Goal: Task Accomplishment & Management: Complete application form

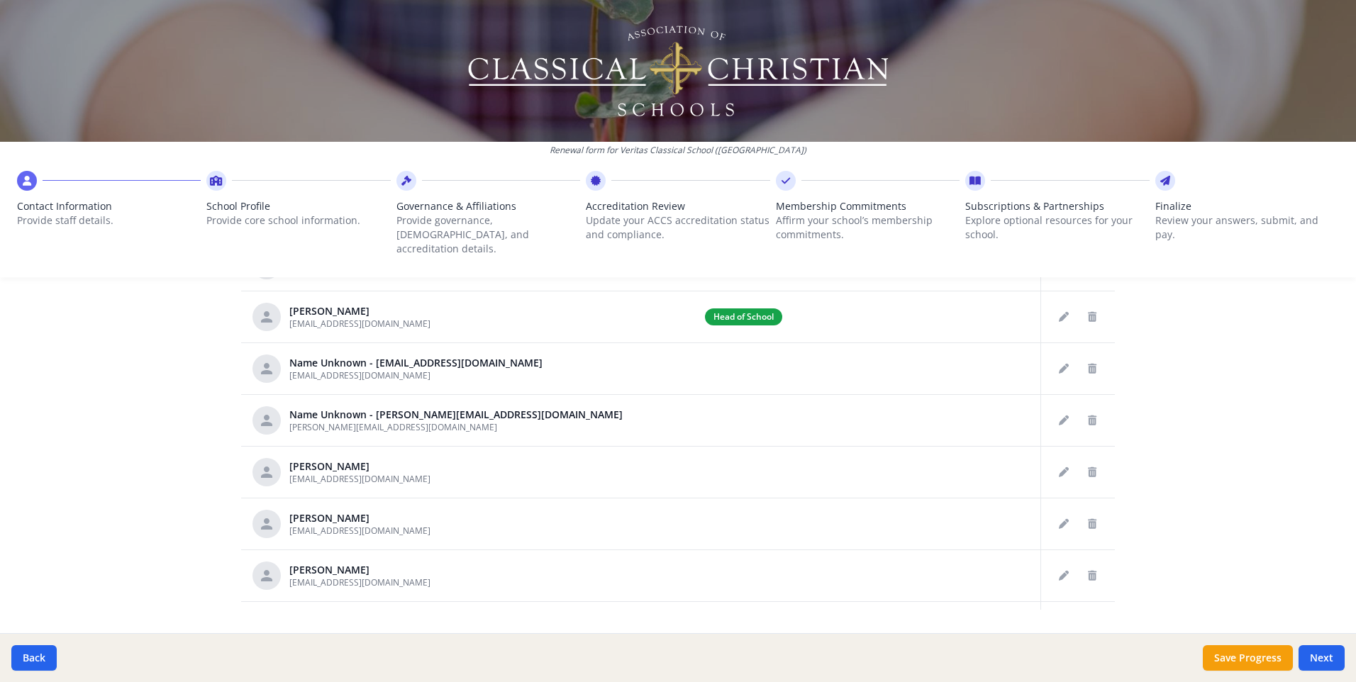
scroll to position [703, 0]
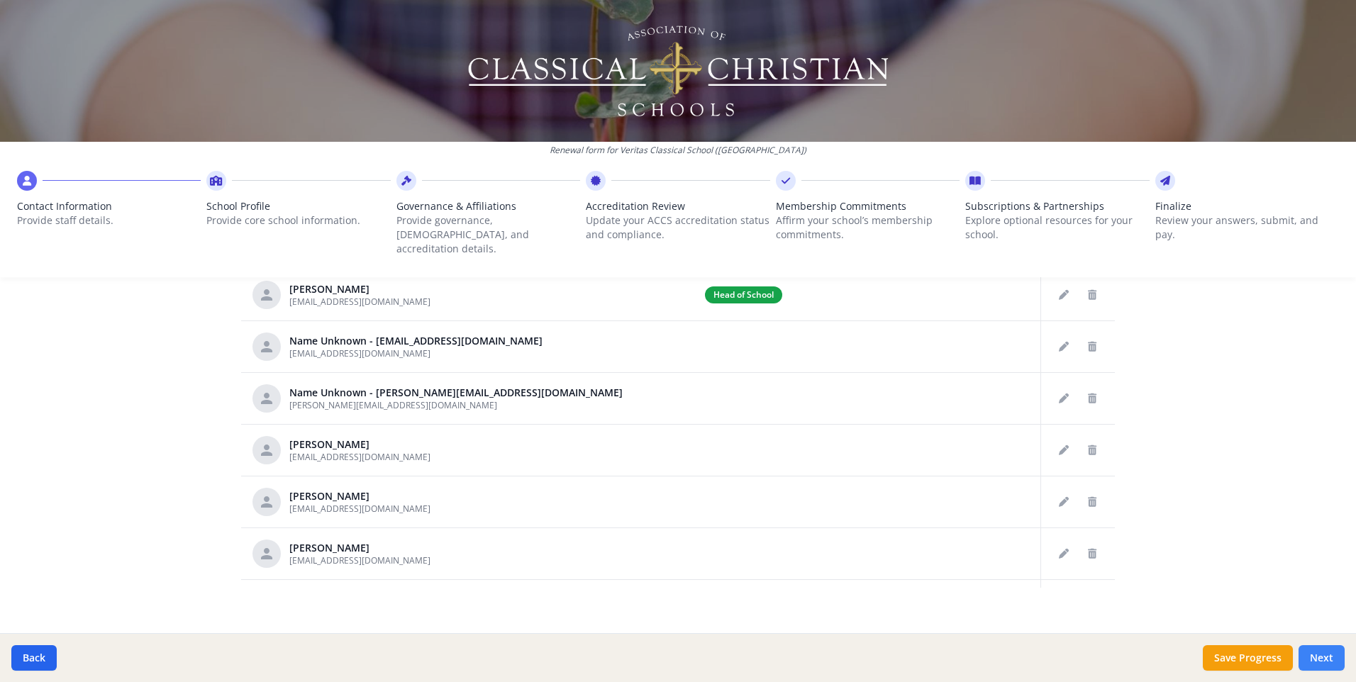
click at [1331, 654] on button "Next" at bounding box center [1321, 658] width 46 height 26
type input "[PHONE_NUMBER]"
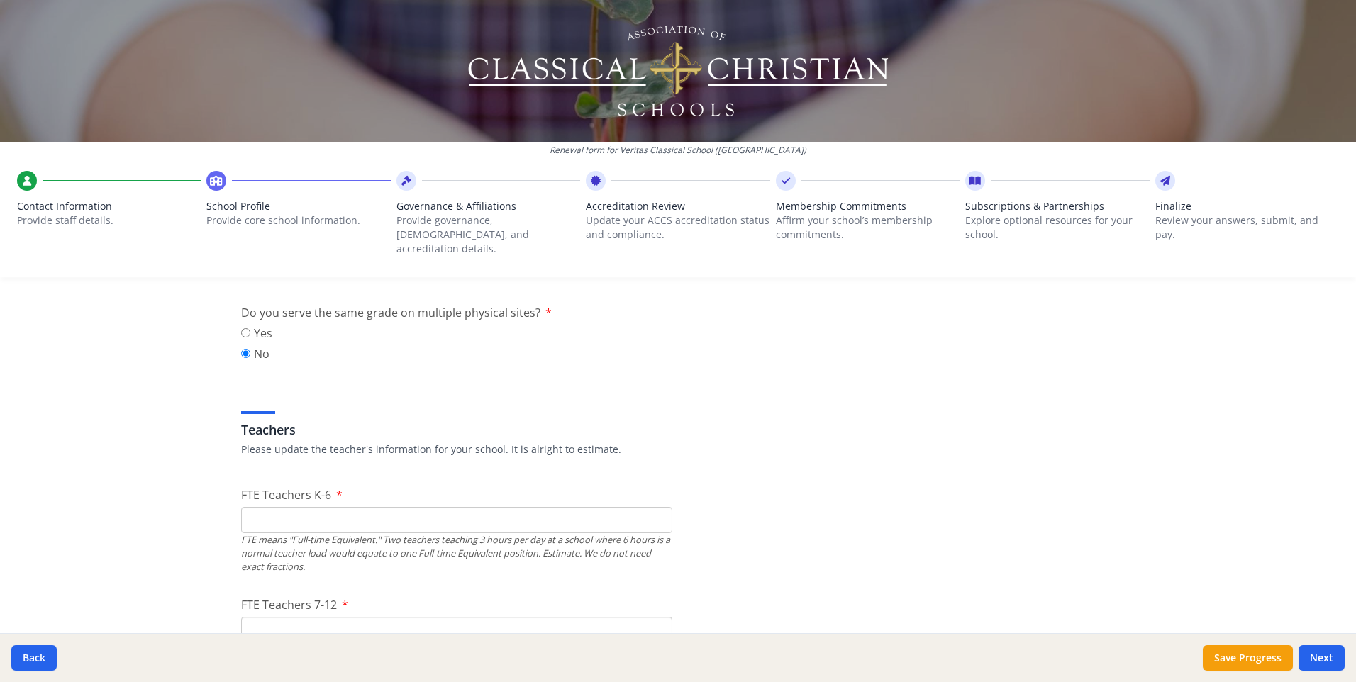
click at [281, 507] on input "FTE Teachers K-6" at bounding box center [456, 520] width 431 height 26
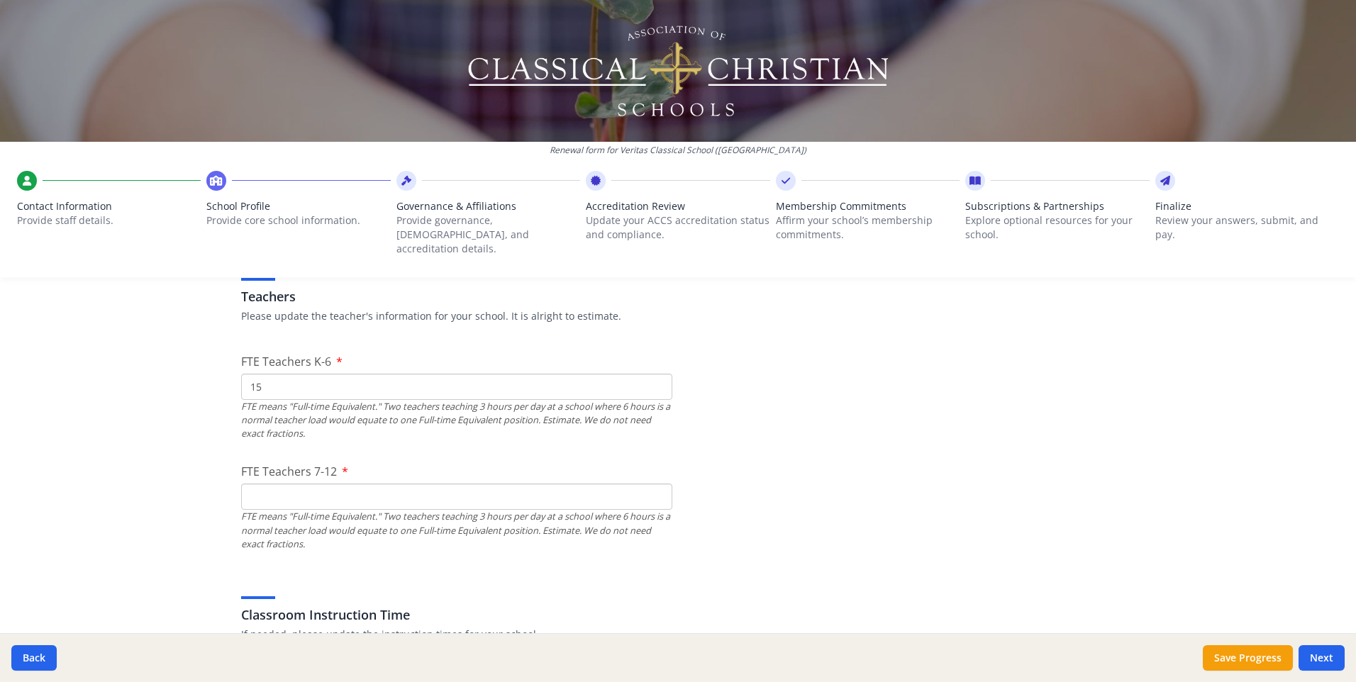
scroll to position [845, 0]
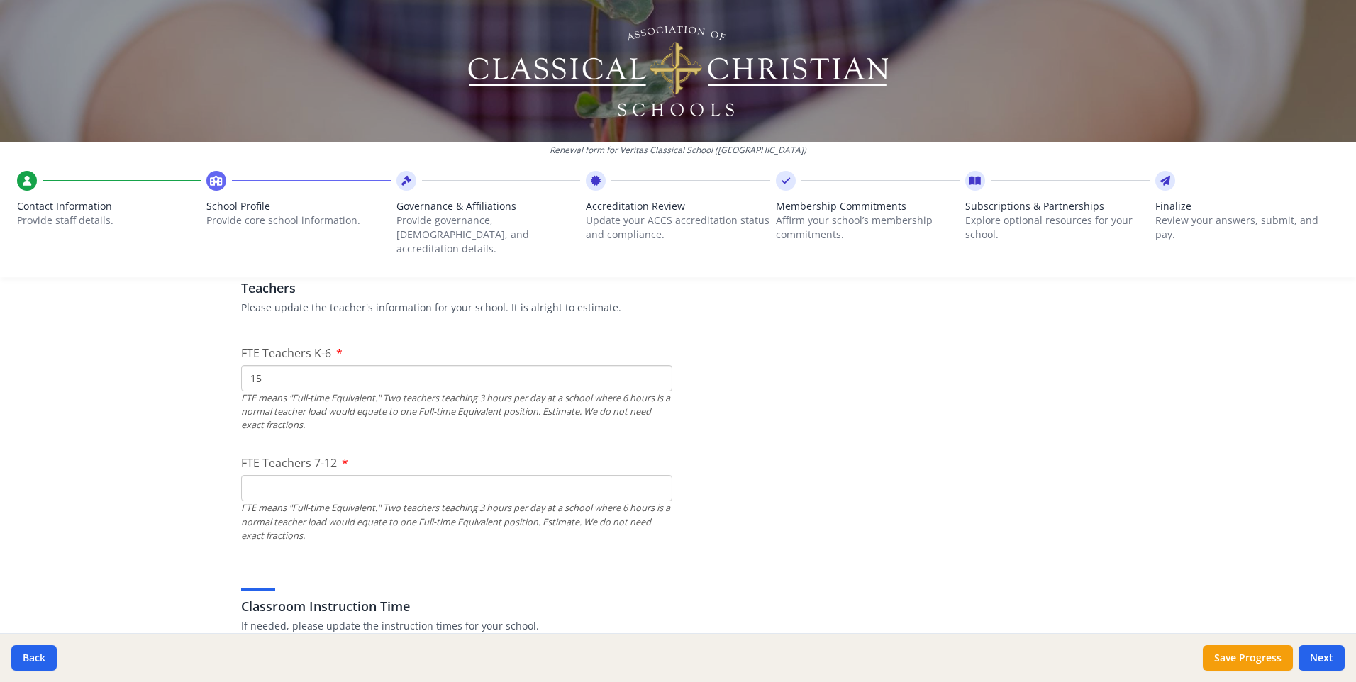
type input "15"
click at [317, 475] on input "FTE Teachers 7-12" at bounding box center [456, 488] width 431 height 26
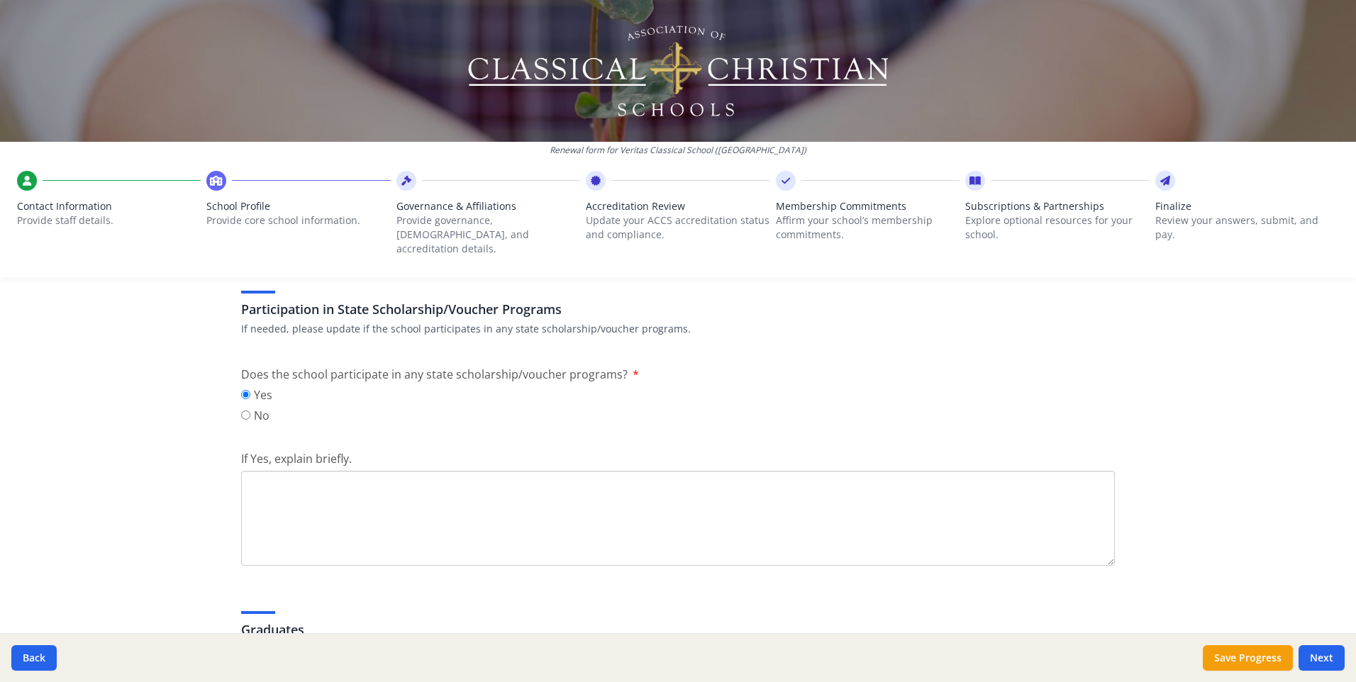
scroll to position [1838, 0]
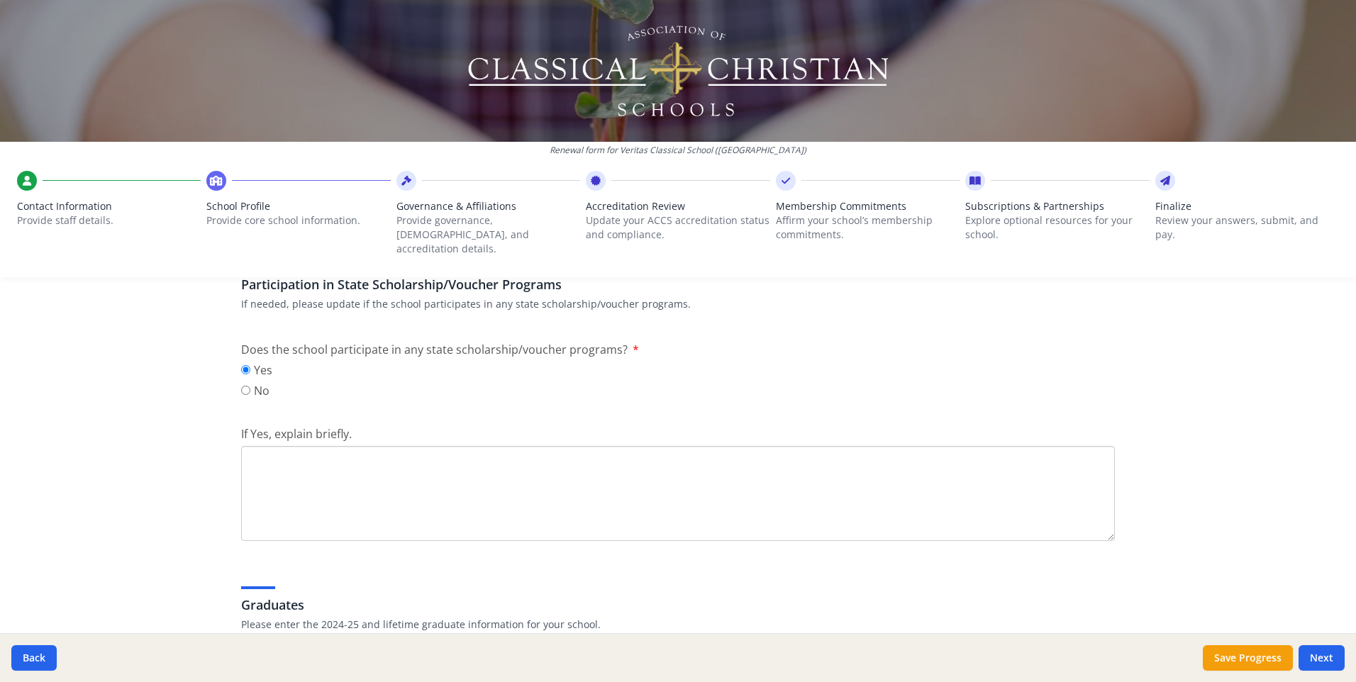
type input "10"
click at [384, 472] on textarea "If Yes, explain briefly." at bounding box center [677, 493] width 873 height 95
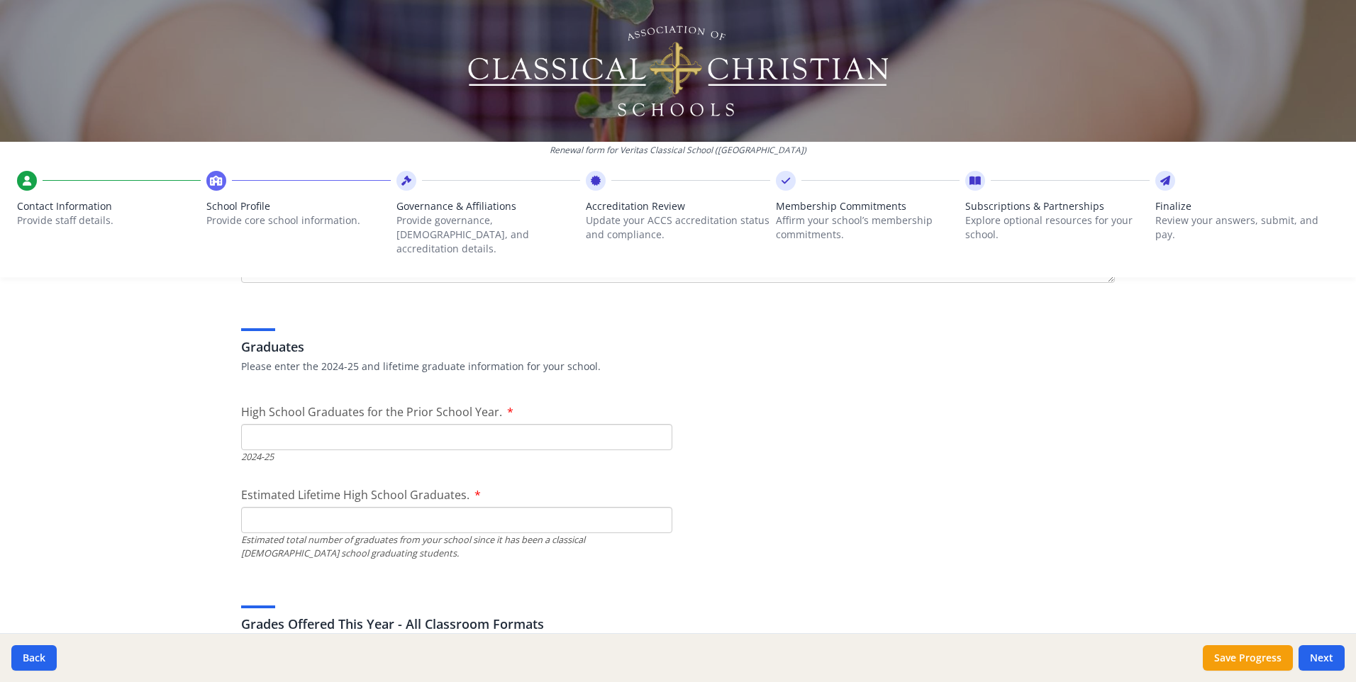
scroll to position [2121, 0]
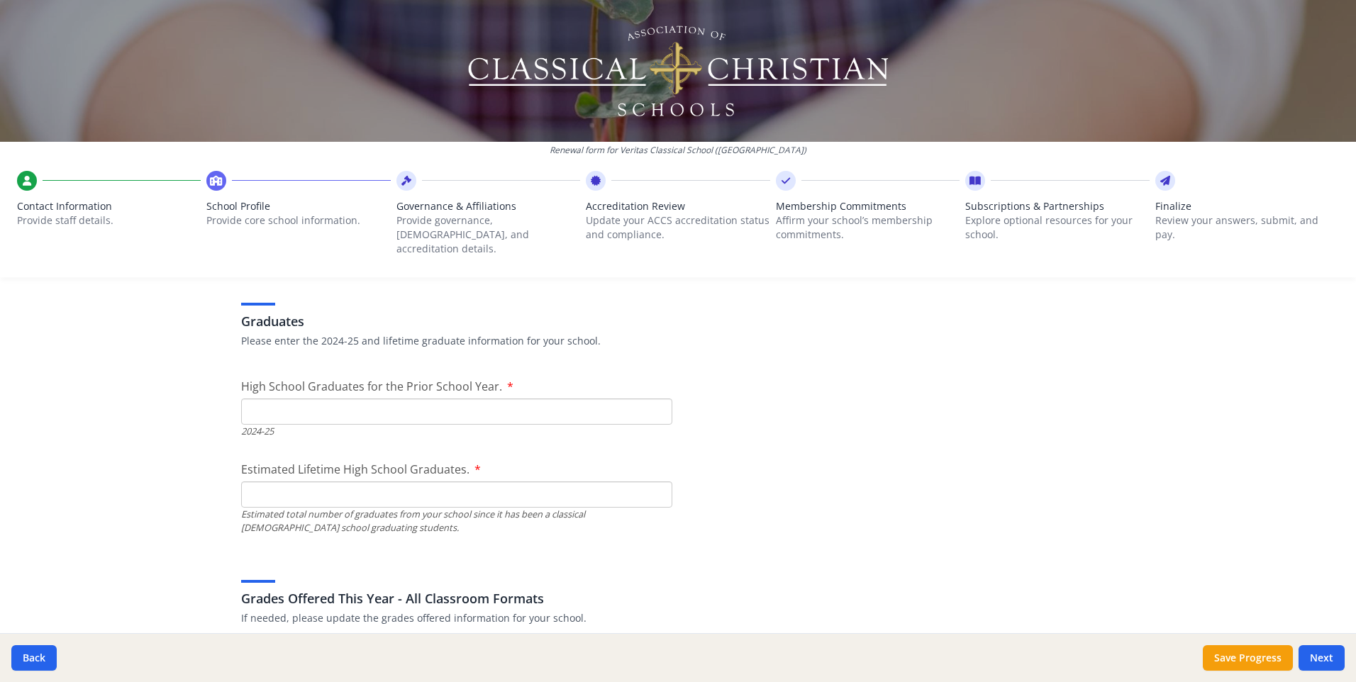
type textarea "Step up for Students and AAA"
click at [327, 398] on input "High School Graduates for the Prior School Year." at bounding box center [456, 411] width 431 height 26
type input "4"
click at [332, 481] on input "Estimated Lifetime High School Graduates." at bounding box center [456, 494] width 431 height 26
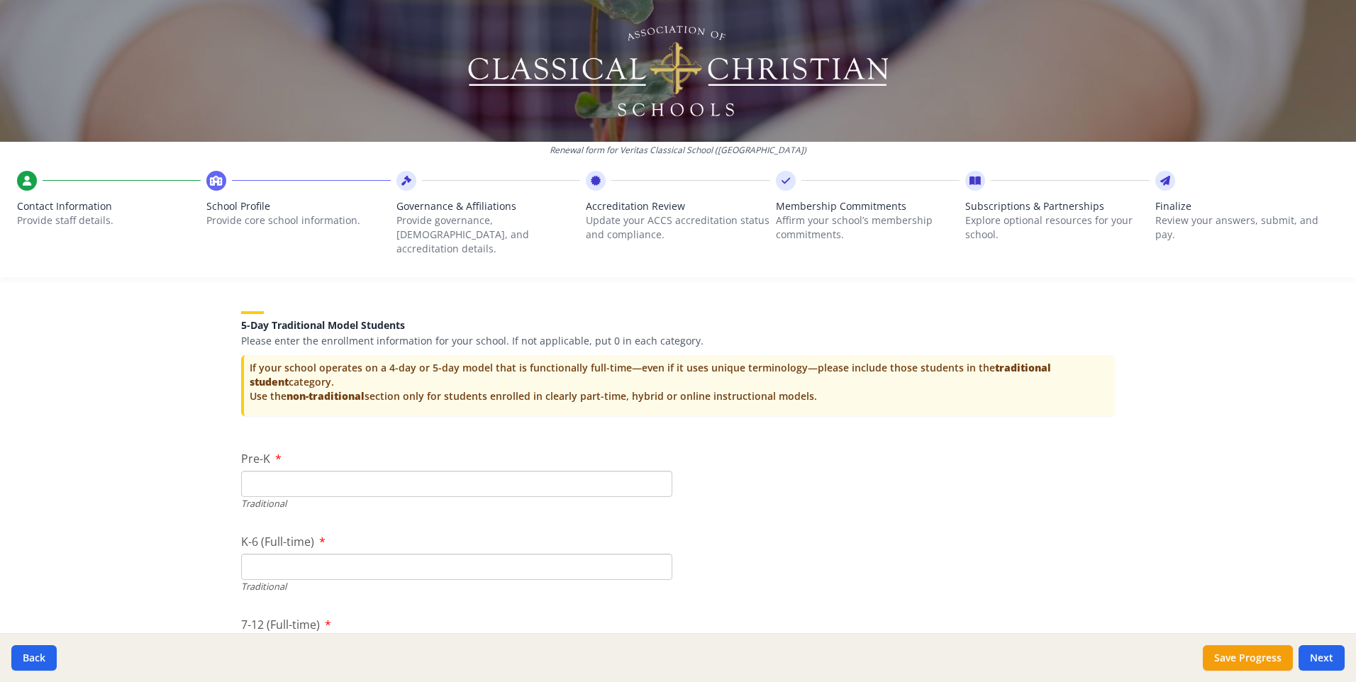
scroll to position [3043, 0]
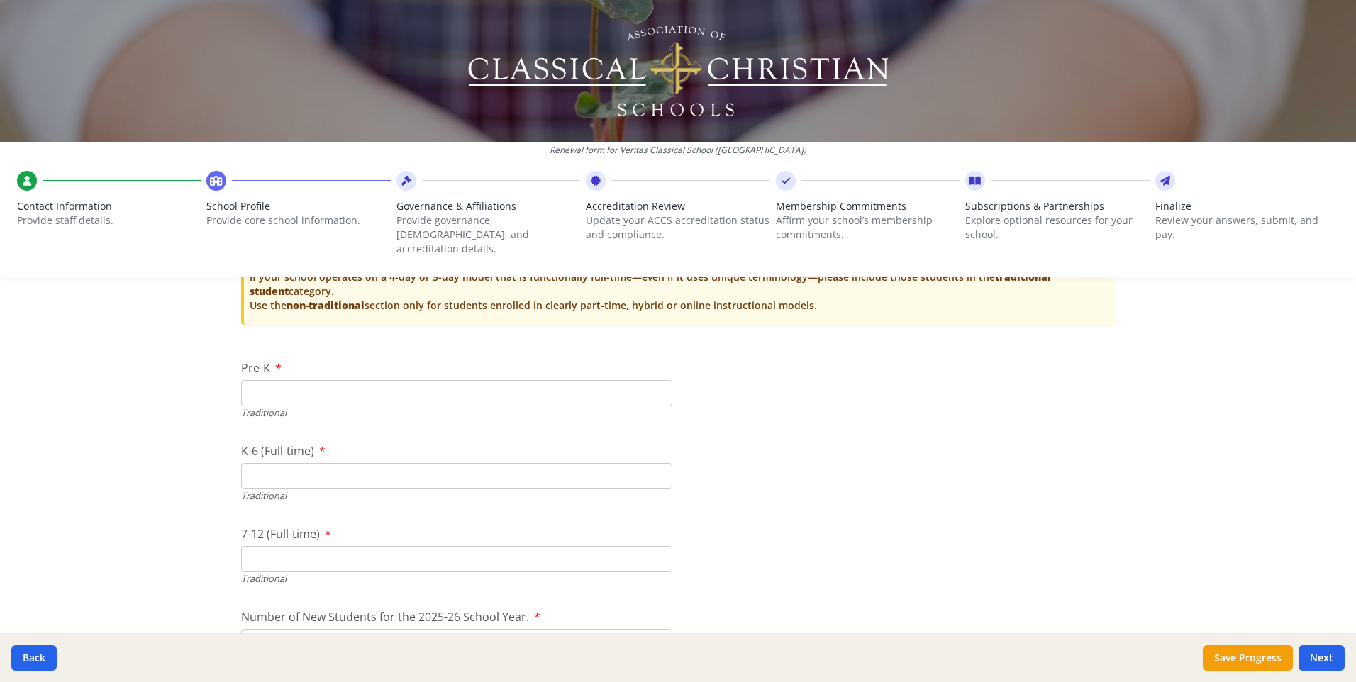
type input "4"
click at [303, 386] on input "Pre-K" at bounding box center [456, 393] width 431 height 26
type input "0"
click at [311, 465] on input "K-6 (Full-time)" at bounding box center [456, 476] width 431 height 26
drag, startPoint x: 314, startPoint y: 459, endPoint x: 221, endPoint y: 462, distance: 92.9
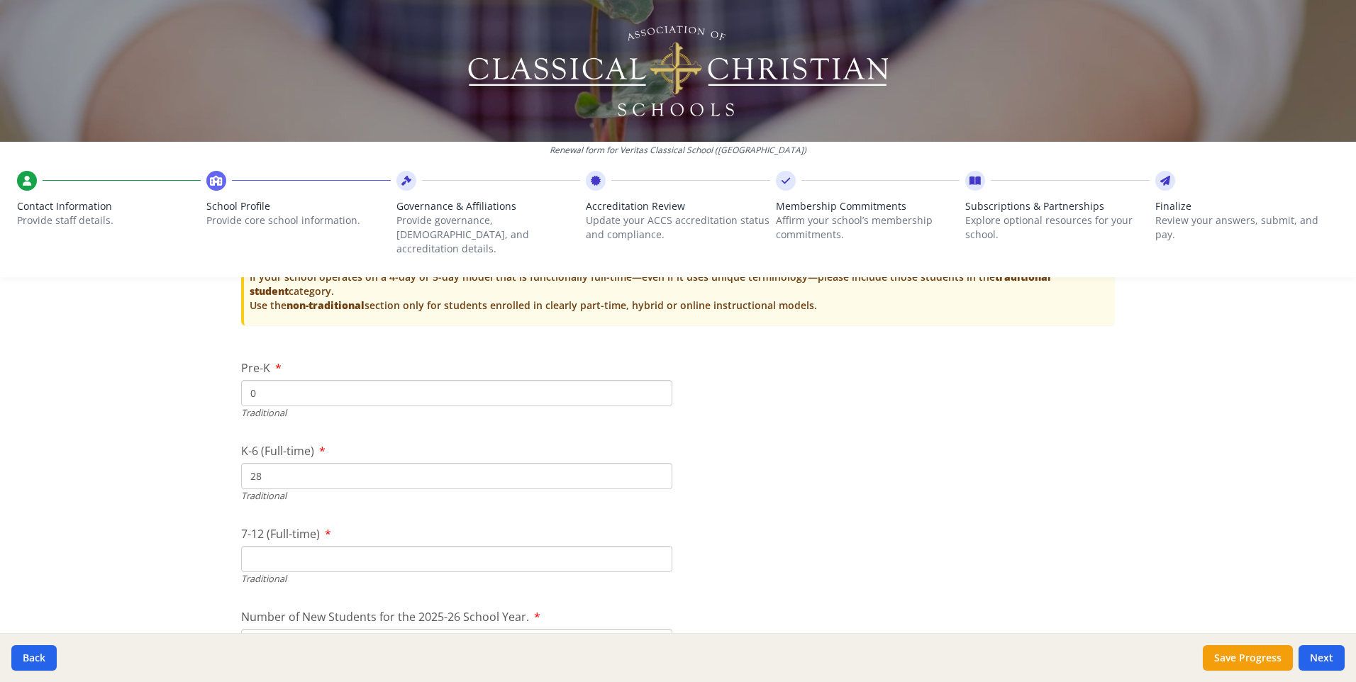
click at [296, 463] on input "28" at bounding box center [456, 476] width 431 height 26
type input "218"
click at [299, 546] on input "7-12 (Full-time)" at bounding box center [456, 559] width 431 height 26
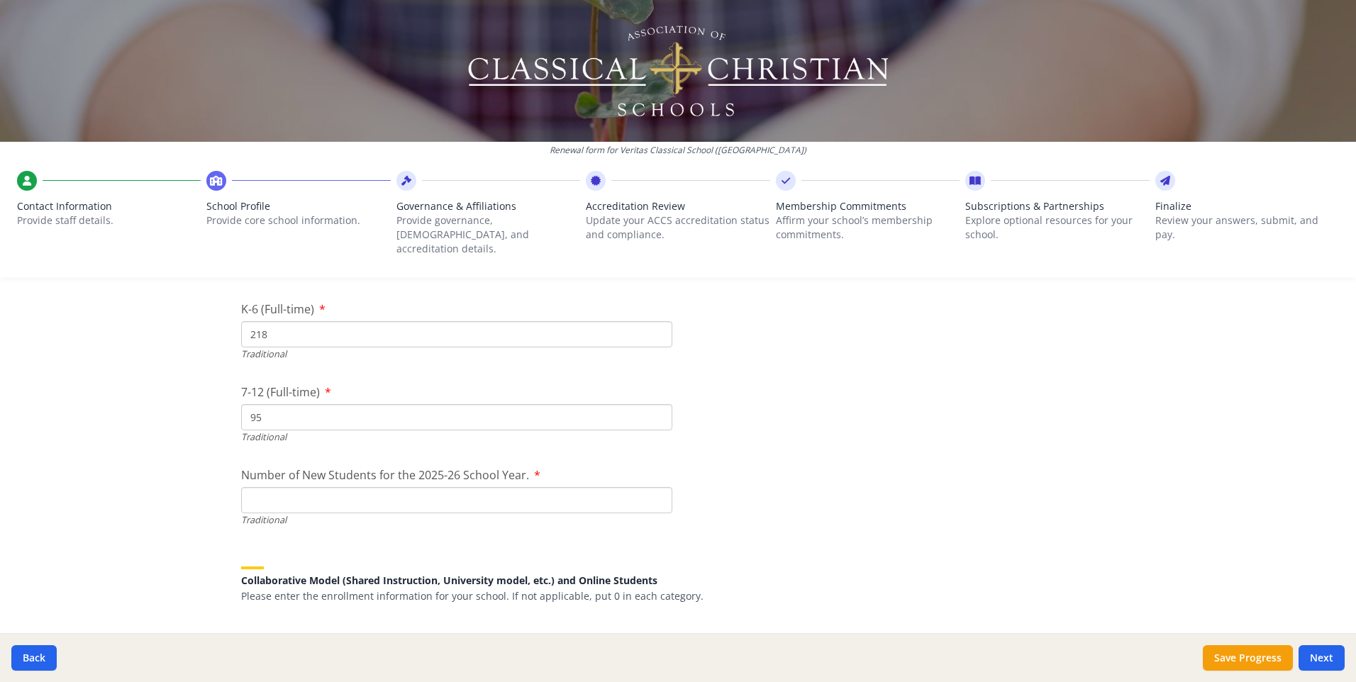
scroll to position [3256, 0]
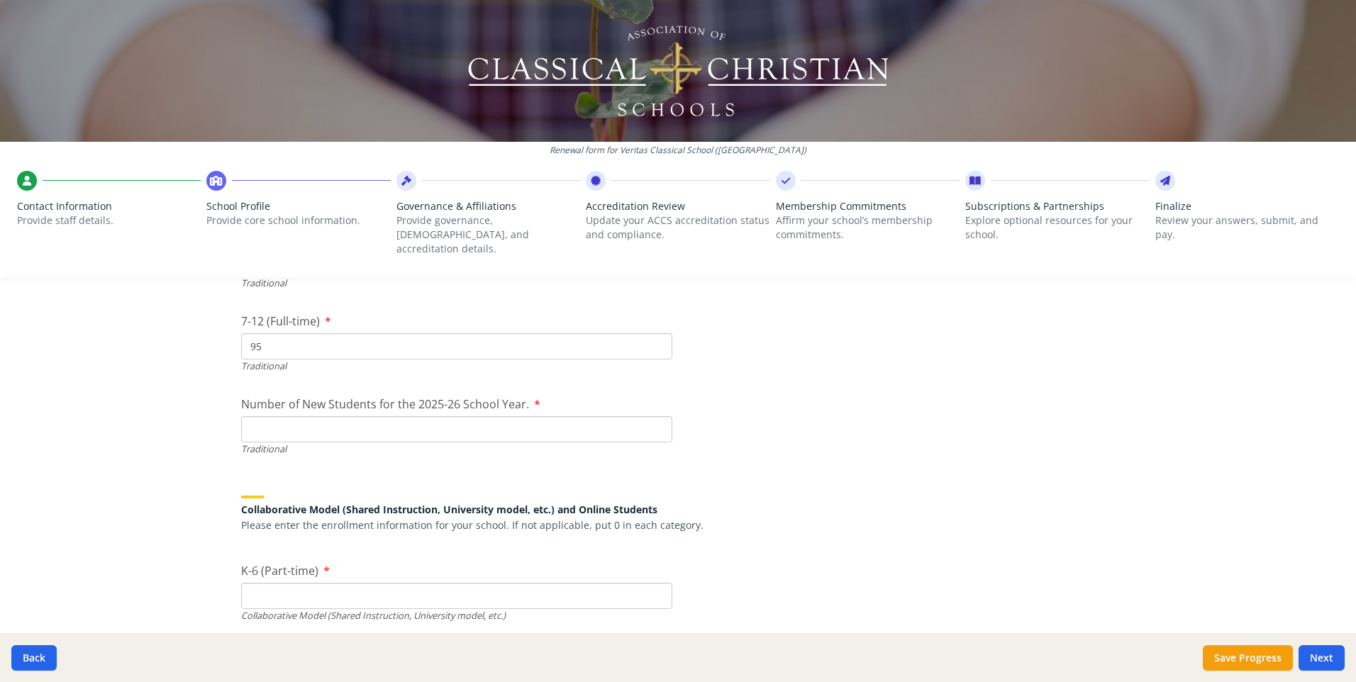
type input "95"
click at [549, 416] on input "Number of New Students for the 2025-26 School Year." at bounding box center [456, 429] width 431 height 26
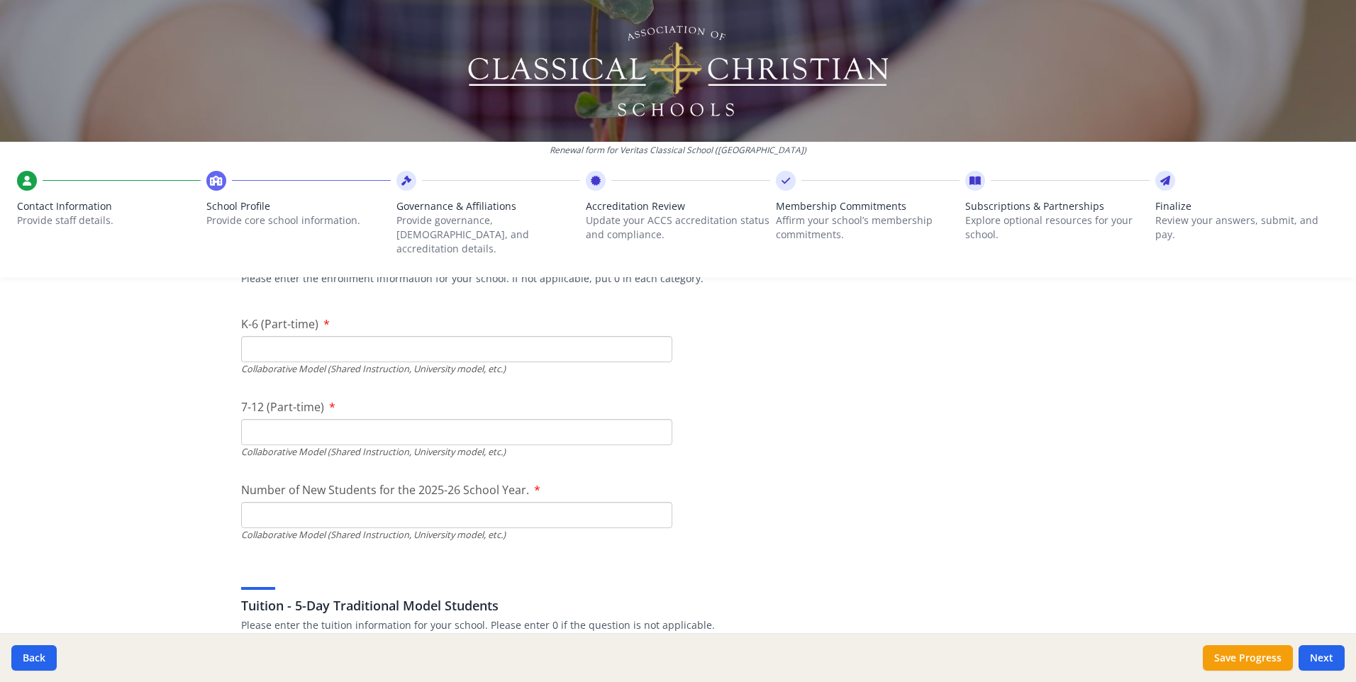
scroll to position [3468, 0]
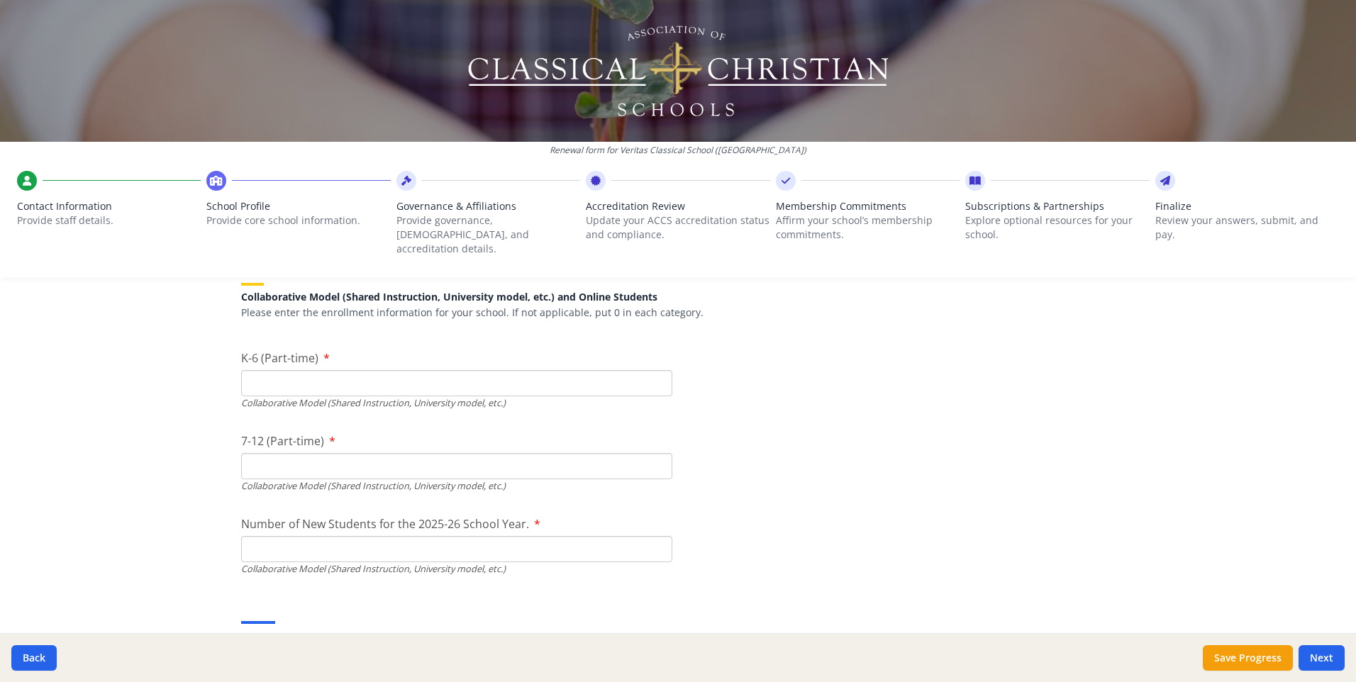
type input "78"
click at [450, 376] on input "K-6 (Part-time)" at bounding box center [456, 383] width 431 height 26
type input "0"
click at [278, 454] on input "7-12 (Part-time)" at bounding box center [456, 466] width 431 height 26
type input "0"
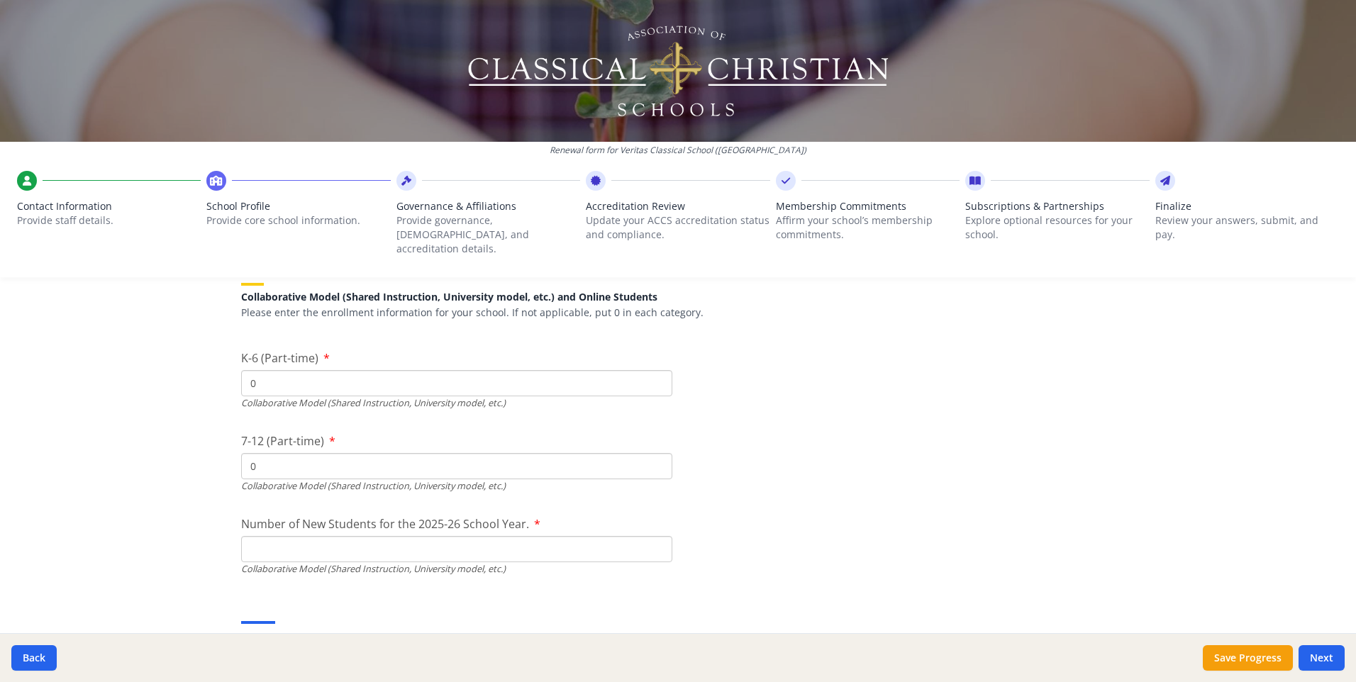
click at [292, 536] on input "Number of New Students for the 2025-26 School Year." at bounding box center [456, 549] width 431 height 26
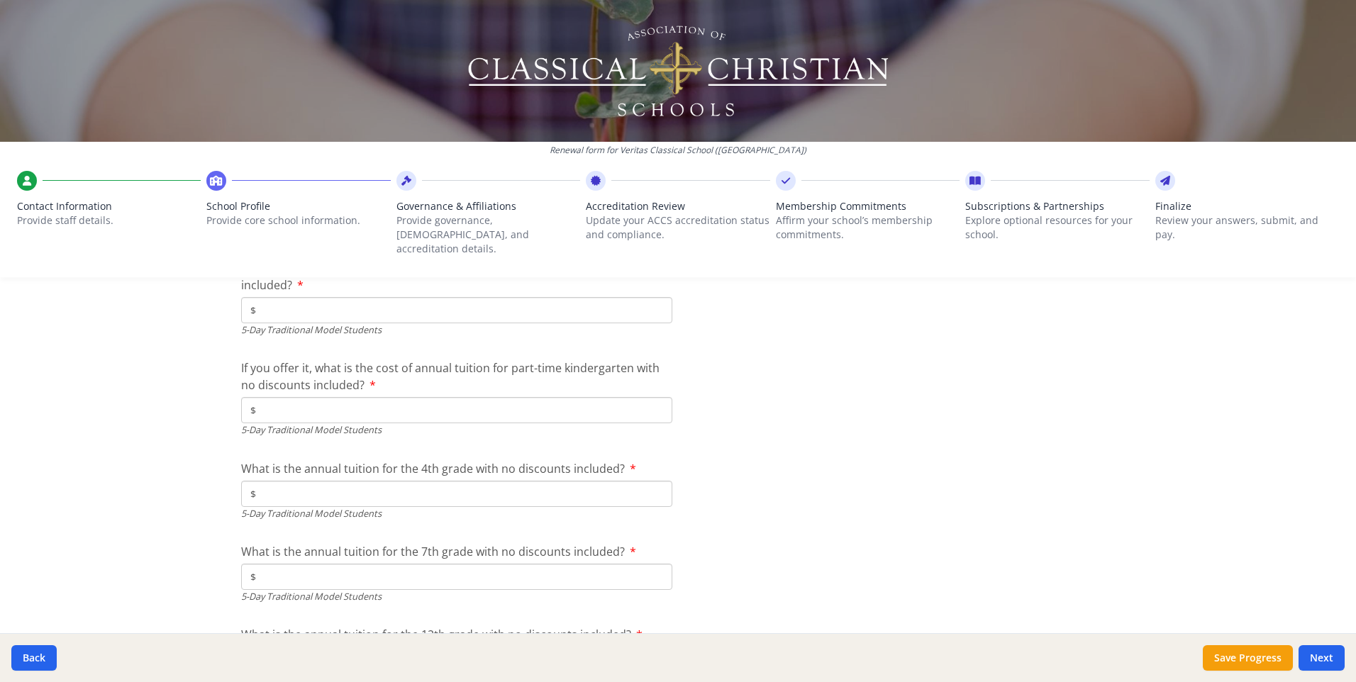
scroll to position [3823, 0]
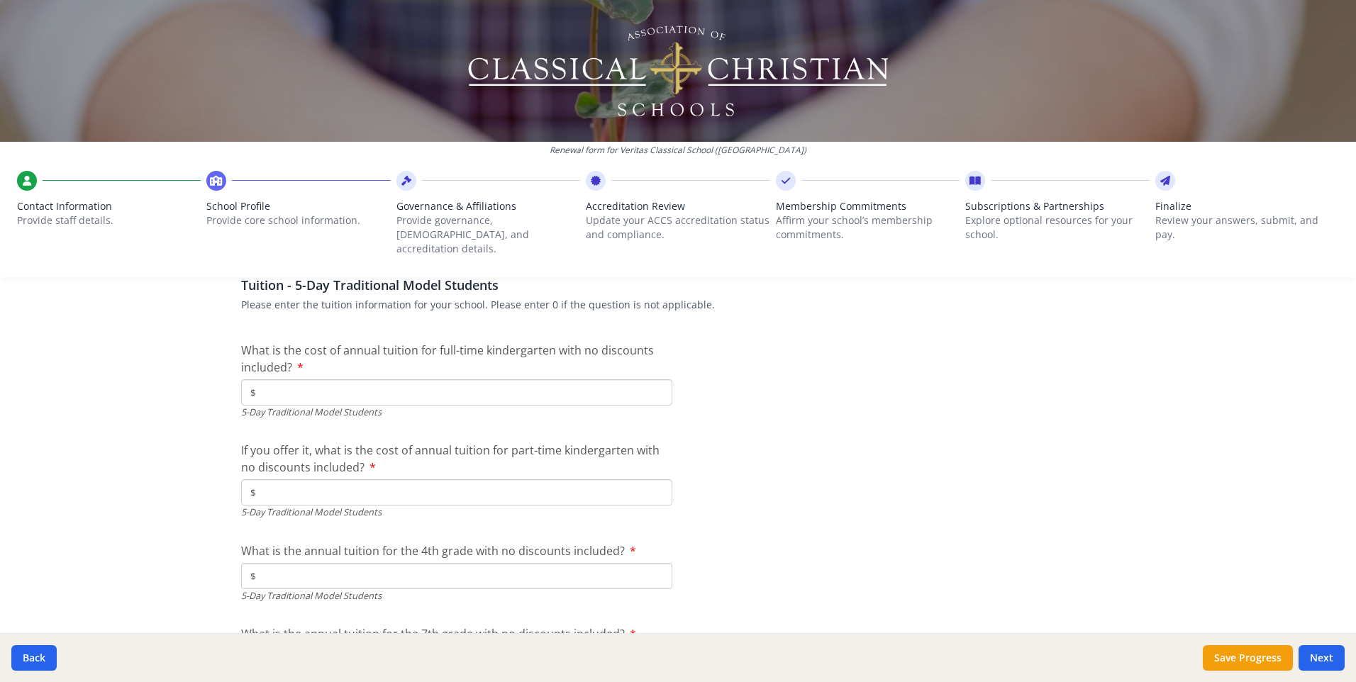
type input "0"
click at [516, 384] on input "$" at bounding box center [456, 392] width 431 height 26
type input "$10 995"
click at [411, 481] on input "$" at bounding box center [456, 492] width 431 height 26
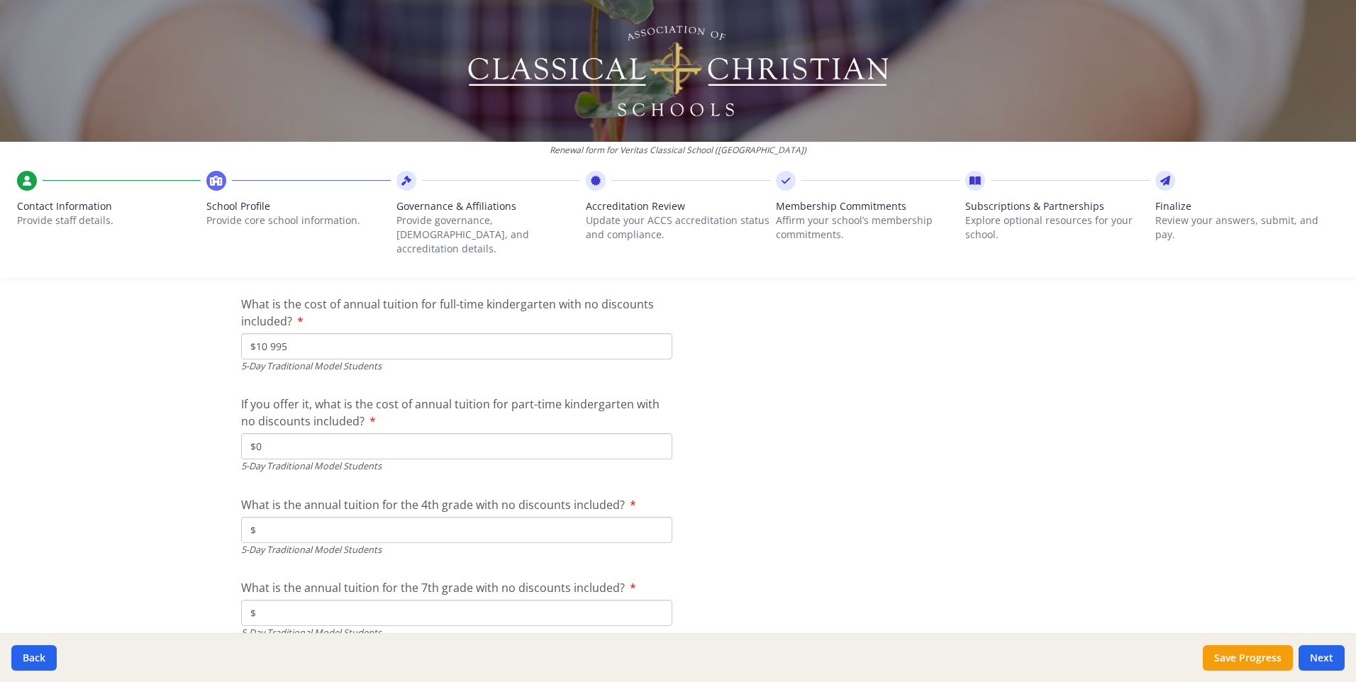
scroll to position [3894, 0]
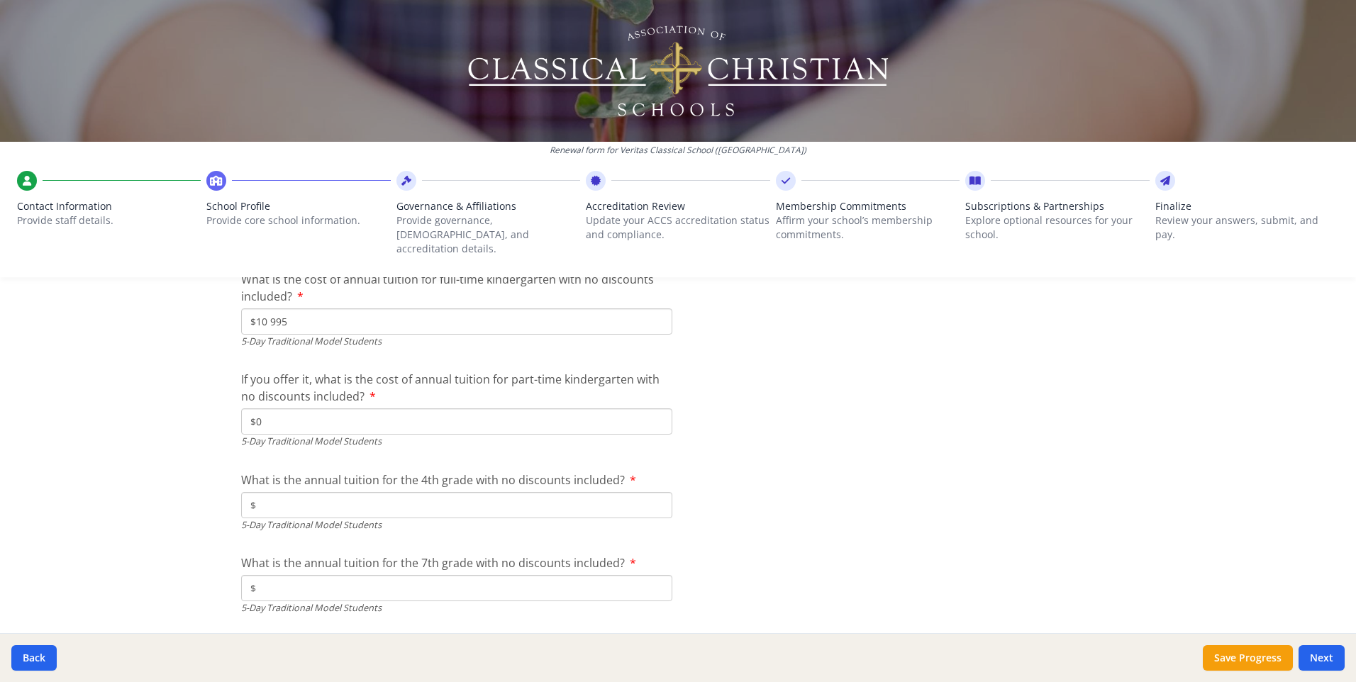
type input "$0"
click at [317, 493] on input "$" at bounding box center [456, 505] width 431 height 26
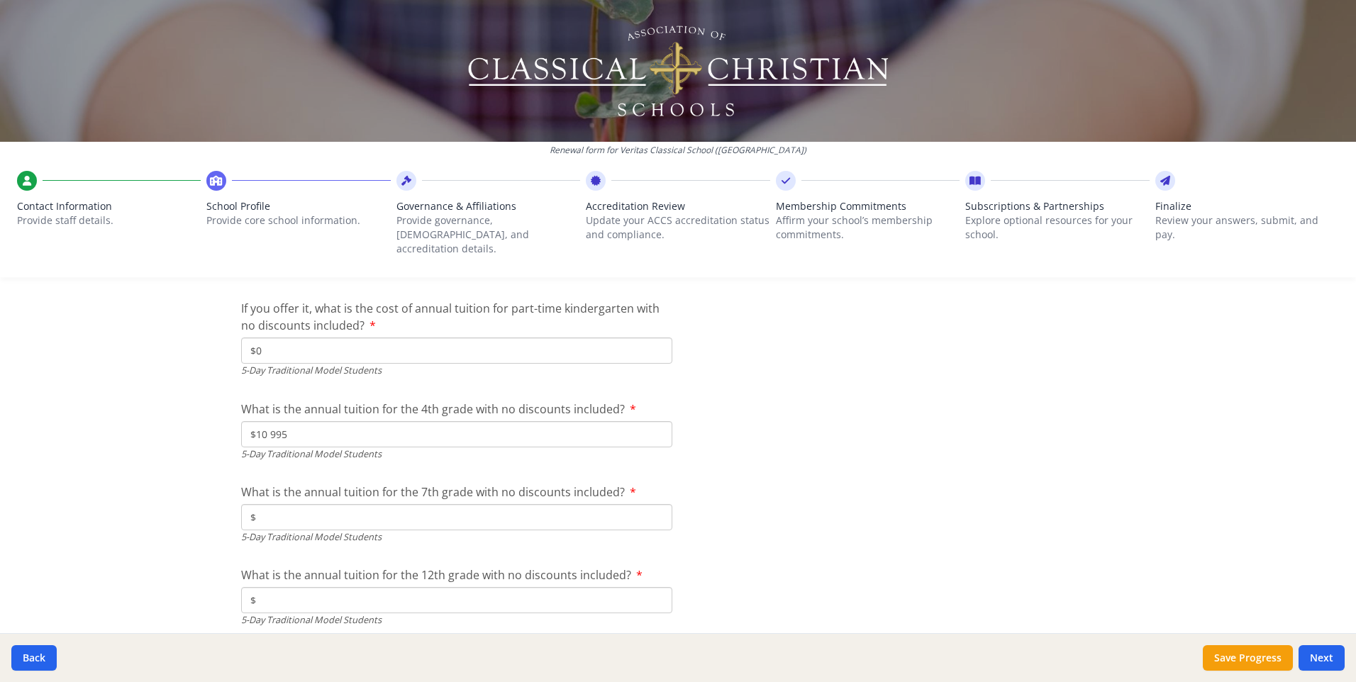
type input "$10 995"
click at [331, 504] on input "$" at bounding box center [456, 517] width 431 height 26
type input "$11 975"
click at [340, 590] on input "$" at bounding box center [456, 600] width 431 height 26
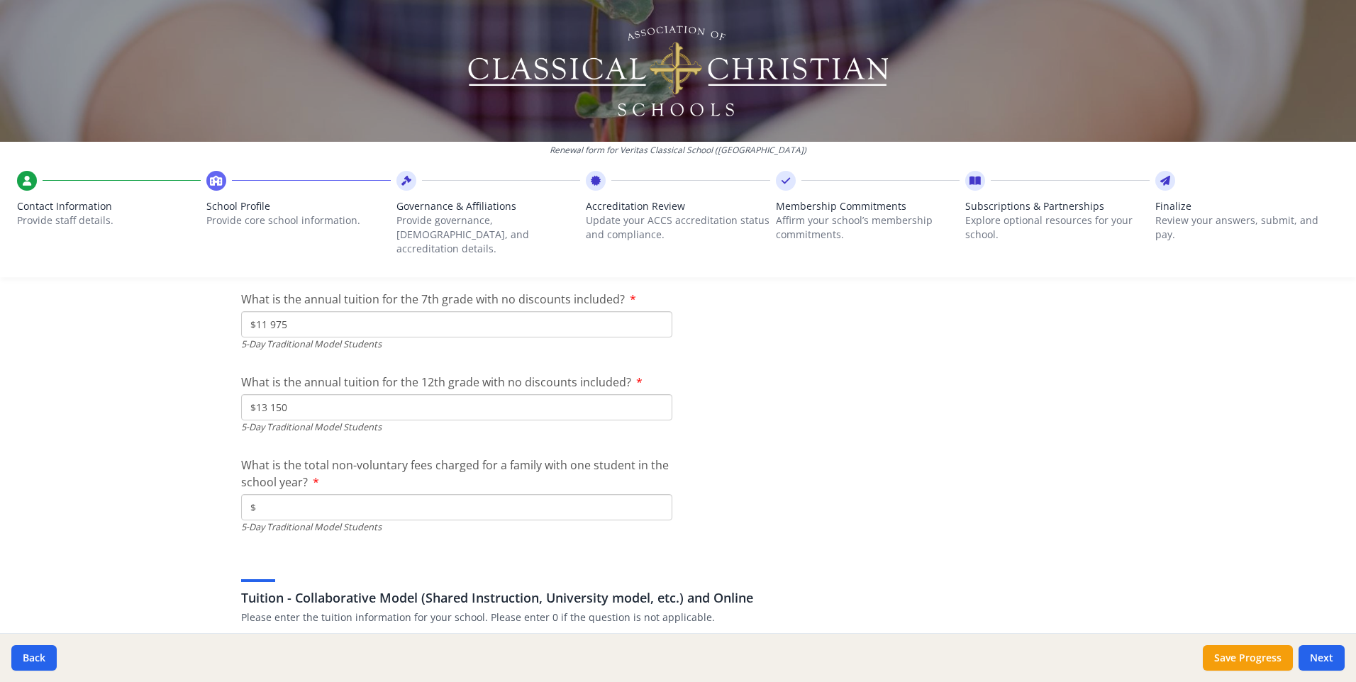
scroll to position [4177, 0]
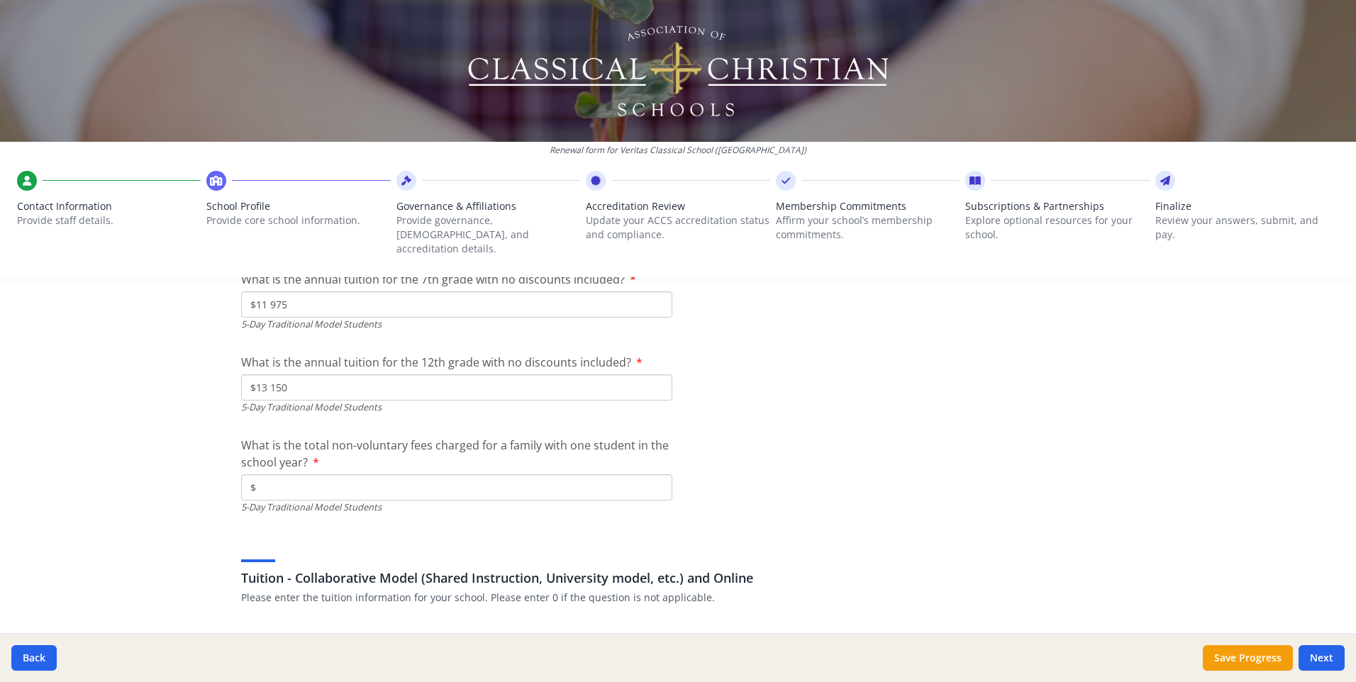
type input "$13 150"
click at [369, 479] on input "$" at bounding box center [456, 487] width 431 height 26
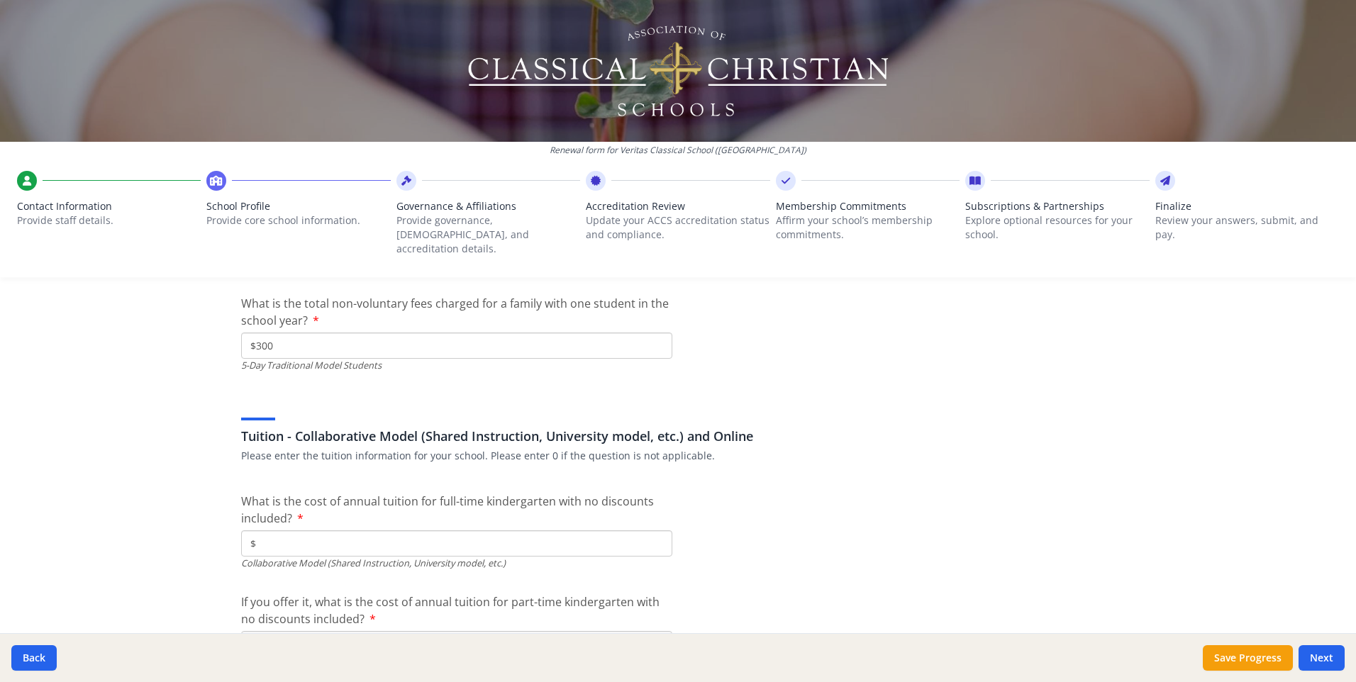
scroll to position [4390, 0]
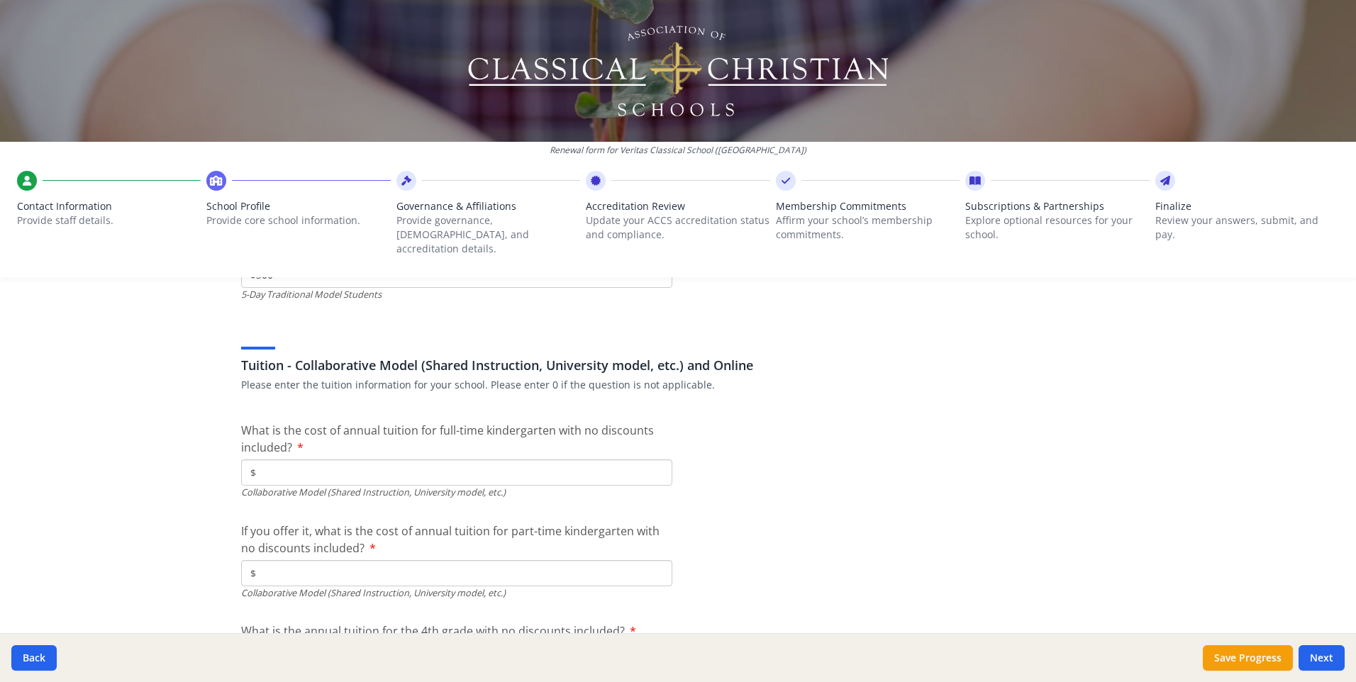
type input "$300"
click at [397, 459] on input "$" at bounding box center [456, 472] width 431 height 26
type input "$0"
click at [356, 560] on input "$" at bounding box center [456, 573] width 431 height 26
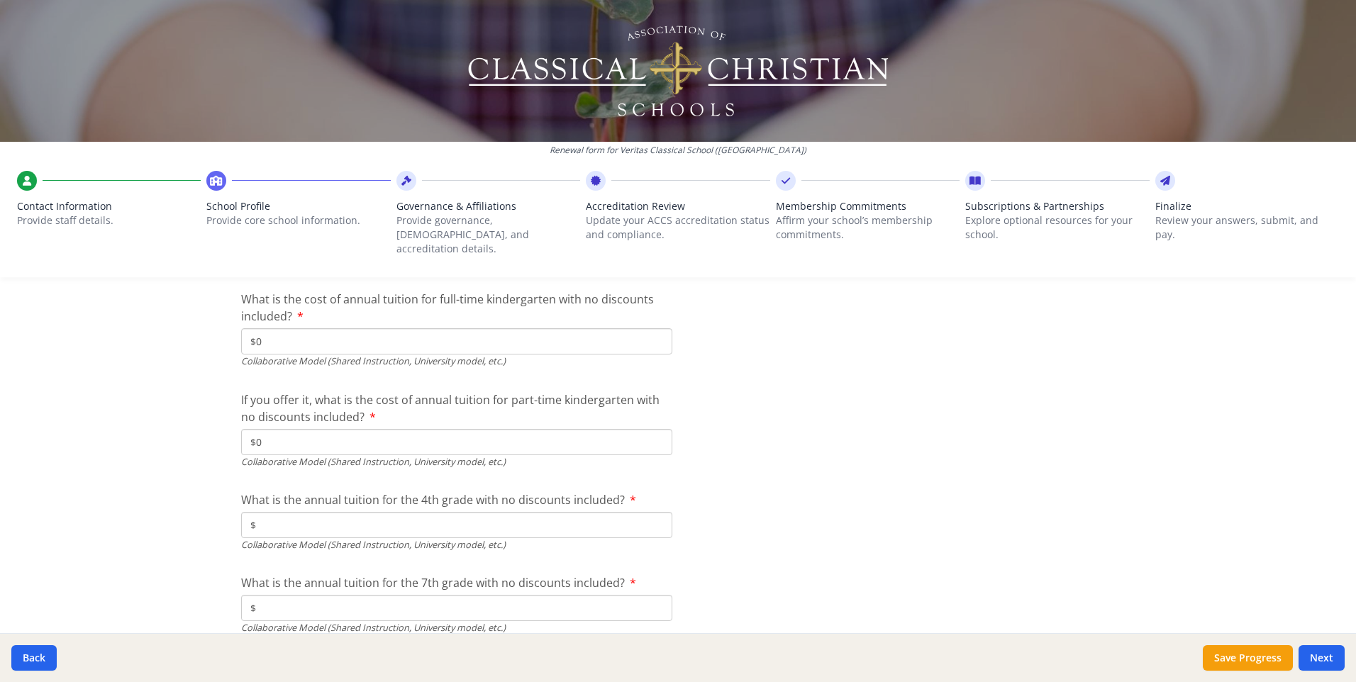
scroll to position [4532, 0]
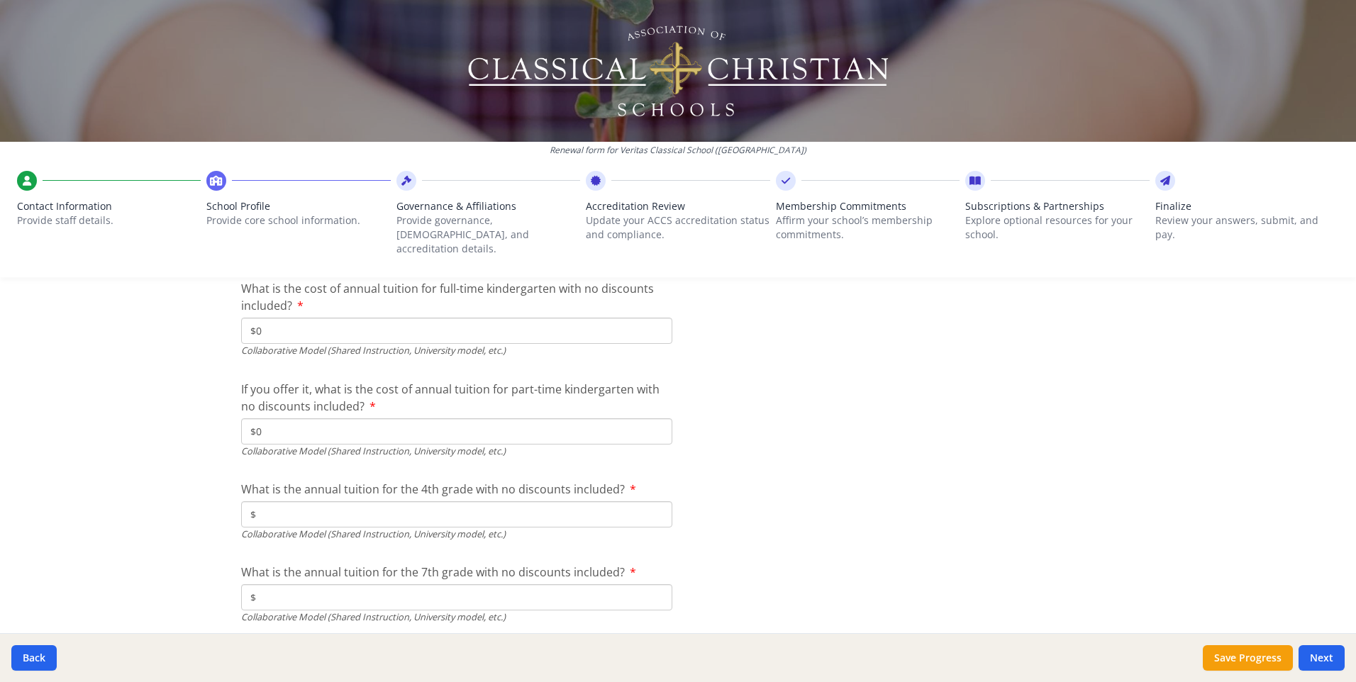
type input "$0"
click at [340, 501] on input "$" at bounding box center [456, 514] width 431 height 26
type input "$0"
click at [295, 591] on input "$" at bounding box center [456, 597] width 431 height 26
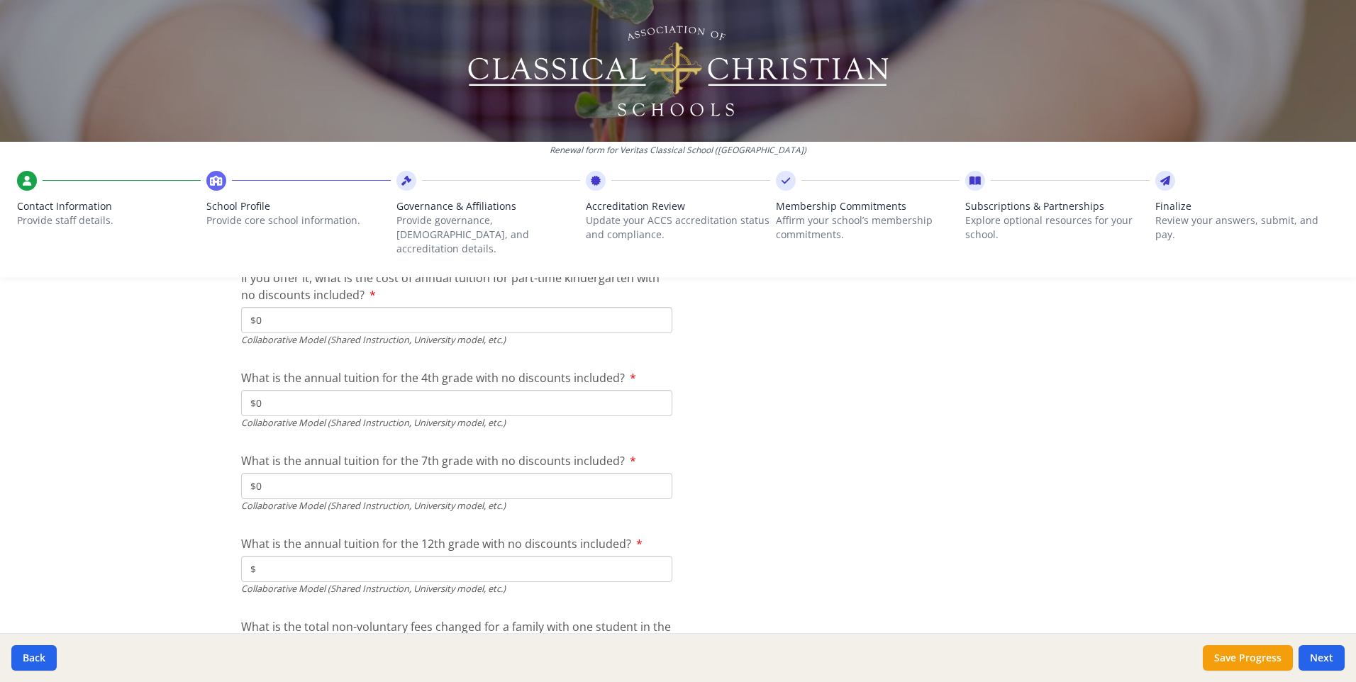
scroll to position [4673, 0]
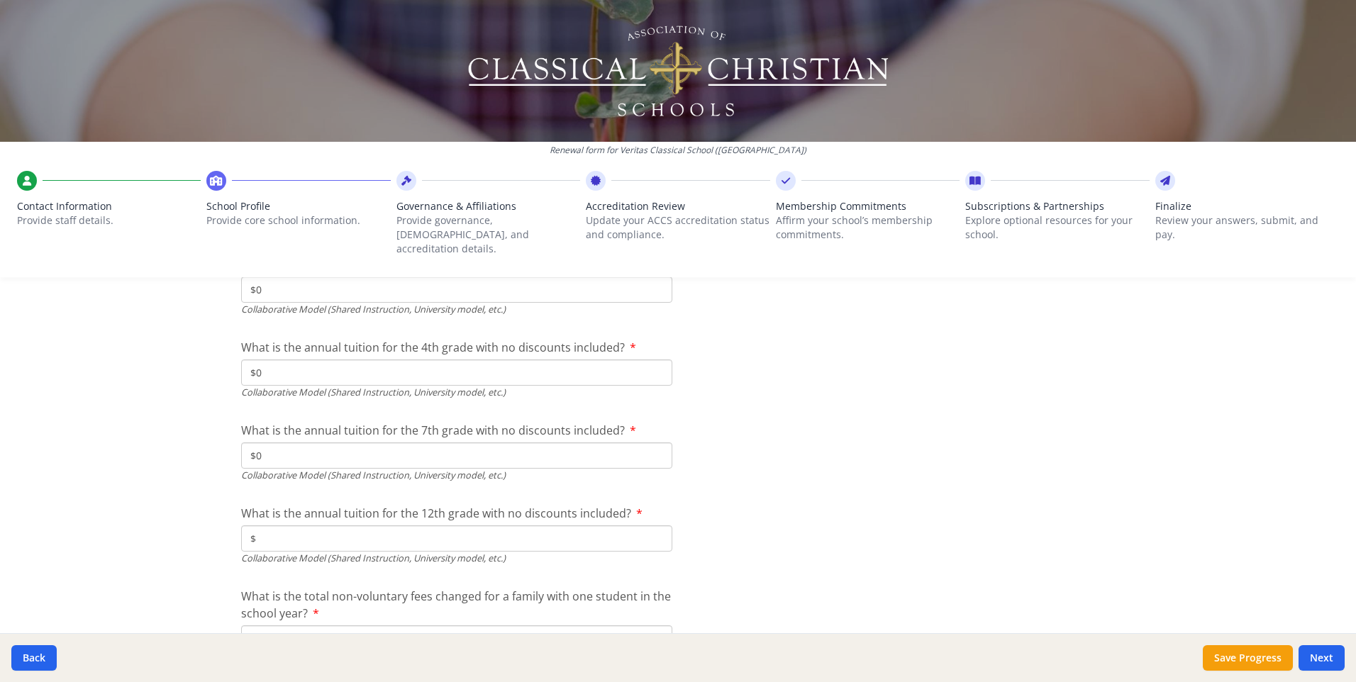
type input "$0"
click at [303, 525] on input "$" at bounding box center [456, 538] width 431 height 26
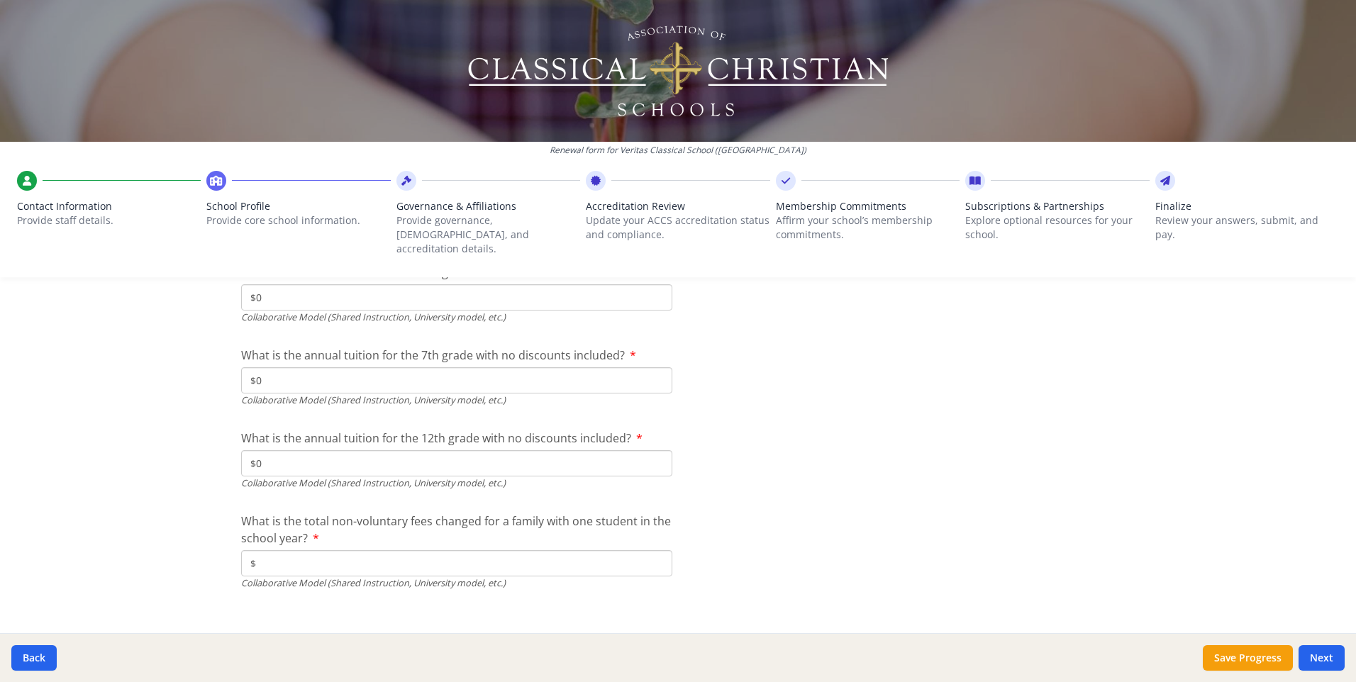
scroll to position [4751, 0]
type input "$0"
click at [284, 549] on input "$" at bounding box center [456, 560] width 431 height 26
type input "$0"
click at [1316, 656] on button "Next" at bounding box center [1321, 658] width 46 height 26
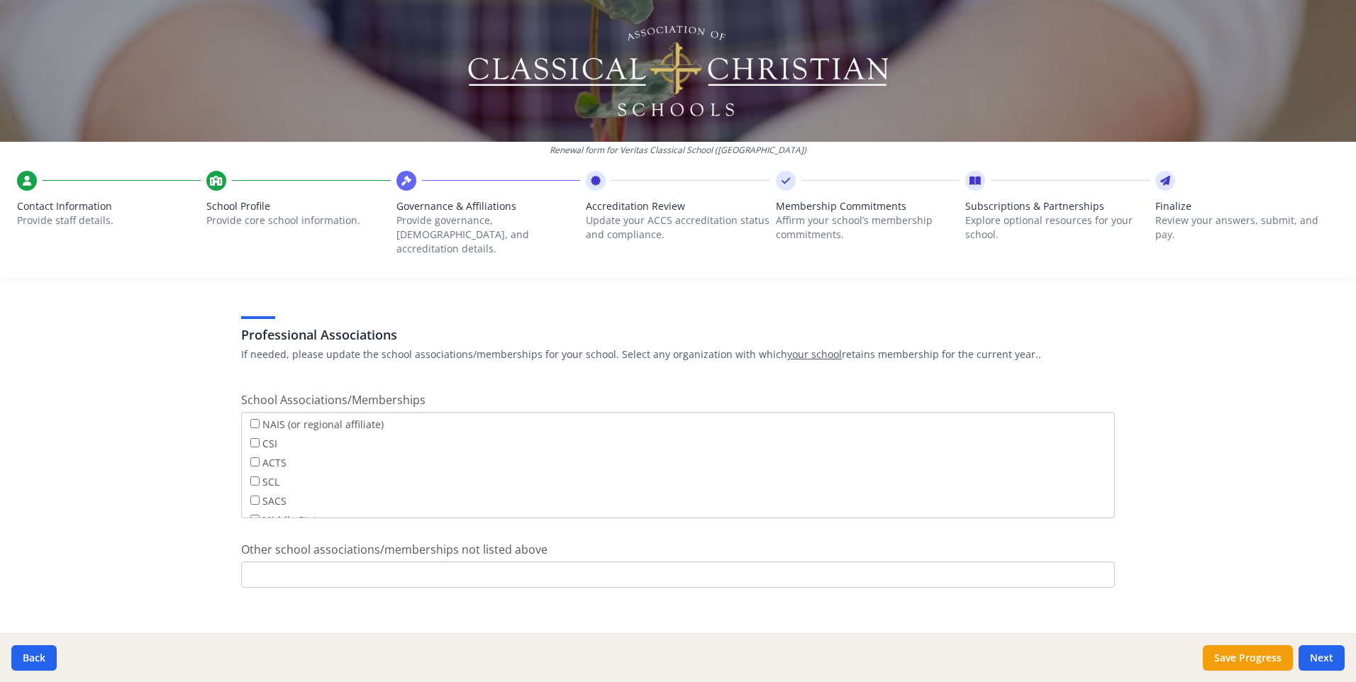
scroll to position [0, 0]
click at [1321, 663] on button "Next" at bounding box center [1321, 658] width 46 height 26
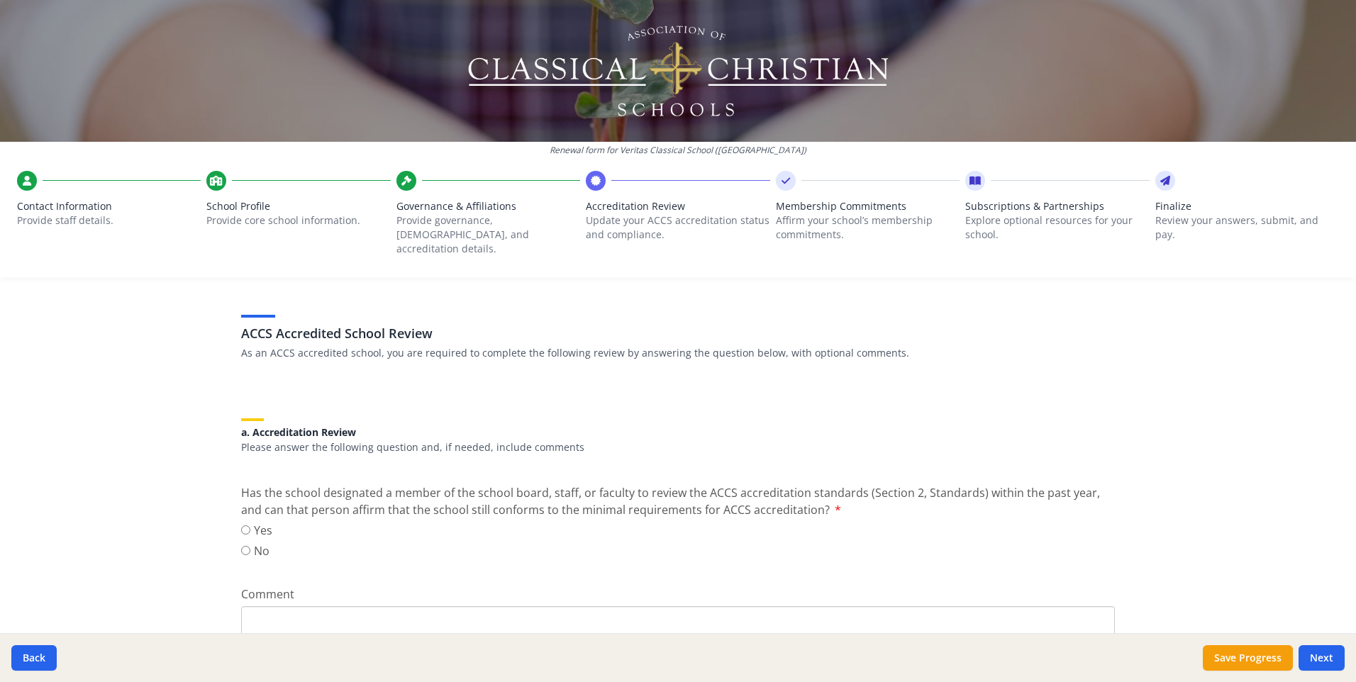
scroll to position [142, 0]
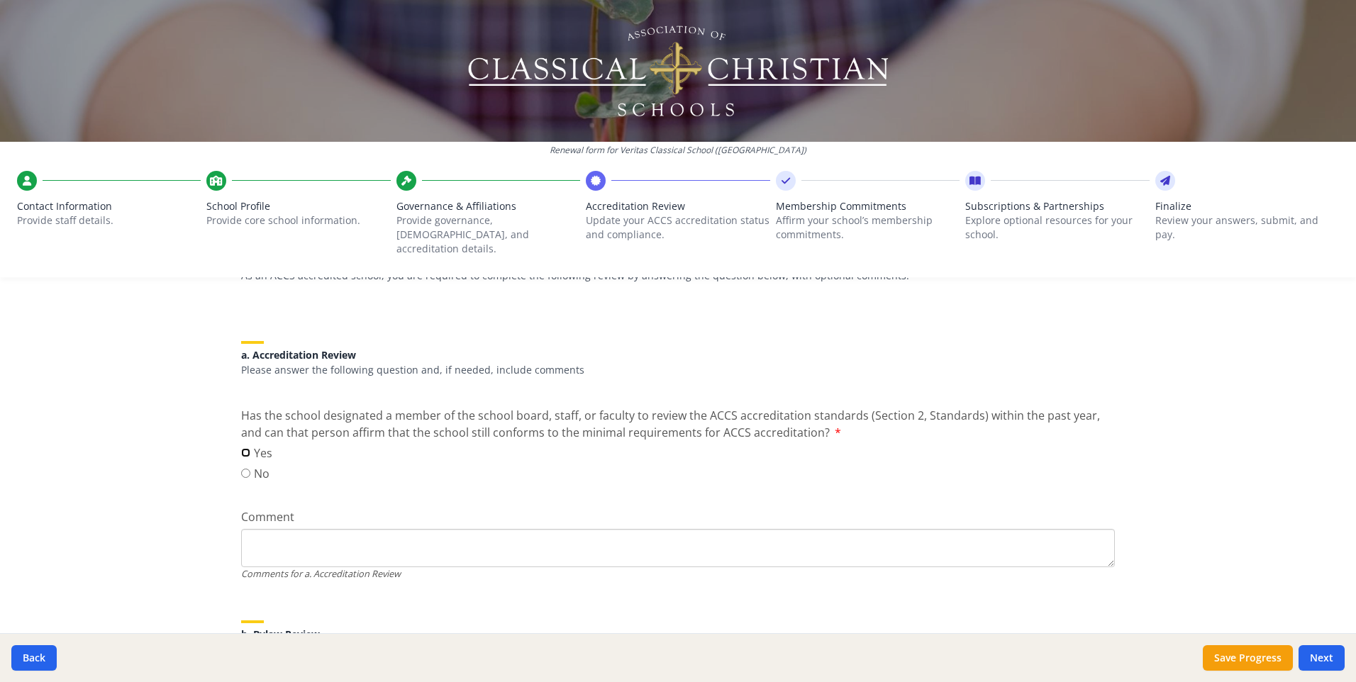
click at [241, 448] on input "Yes" at bounding box center [245, 452] width 9 height 9
radio input "true"
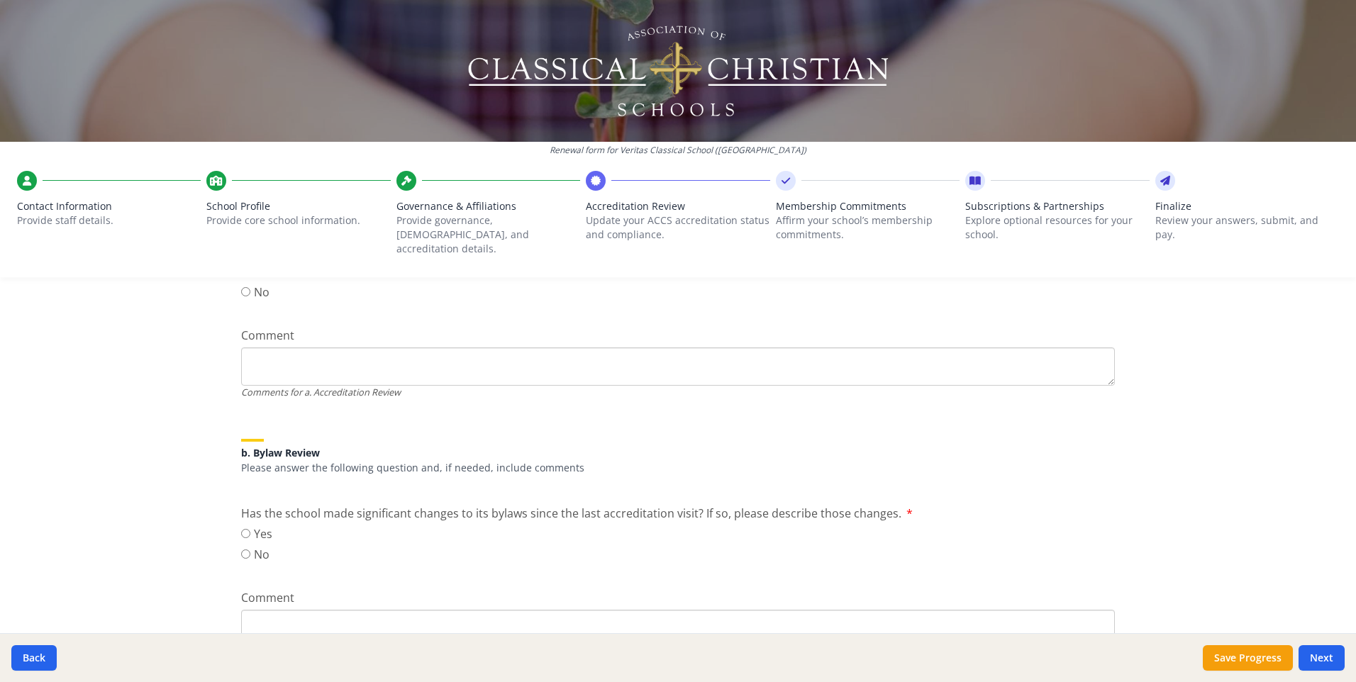
scroll to position [354, 0]
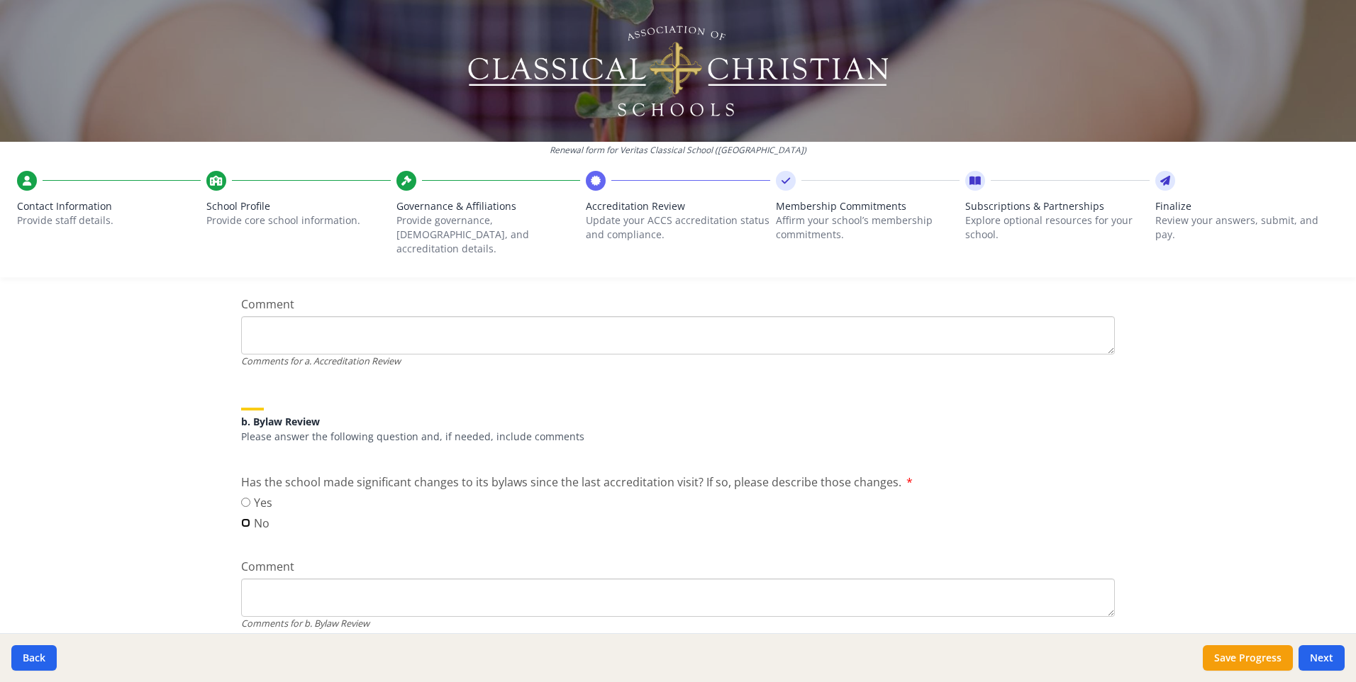
click at [244, 518] on input "No" at bounding box center [245, 522] width 9 height 9
radio input "true"
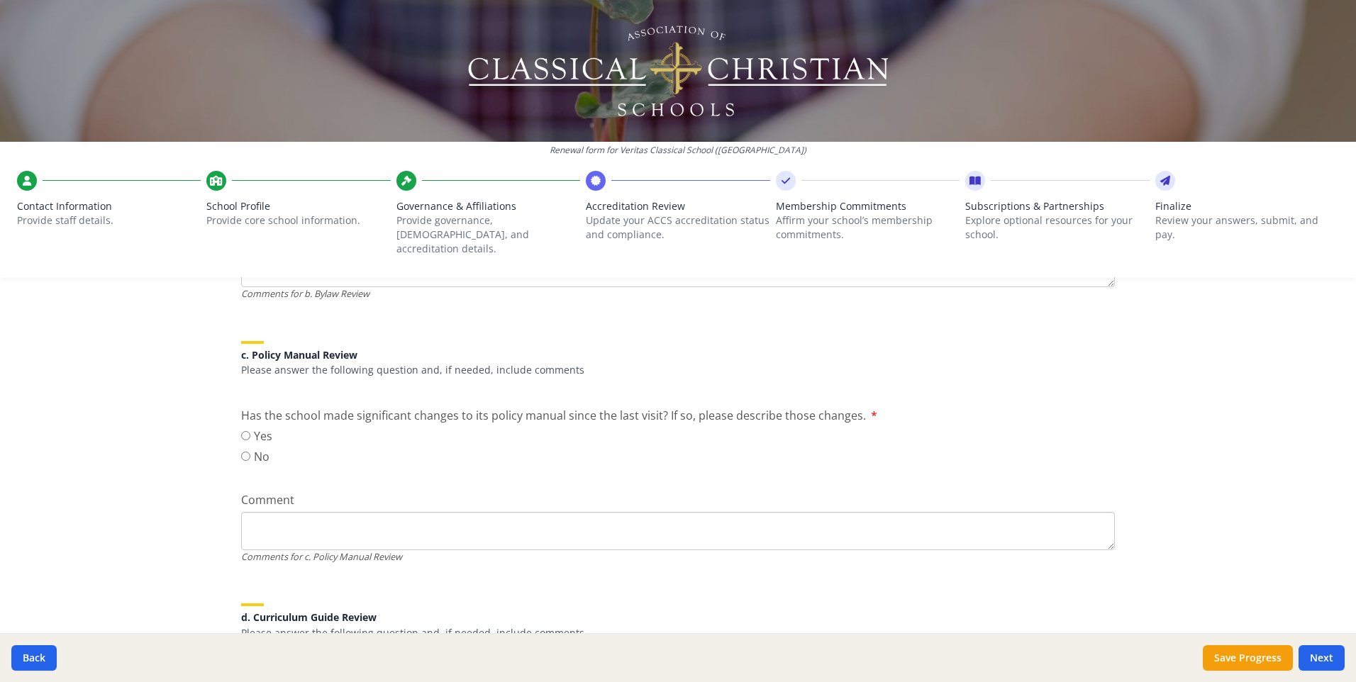
scroll to position [709, 0]
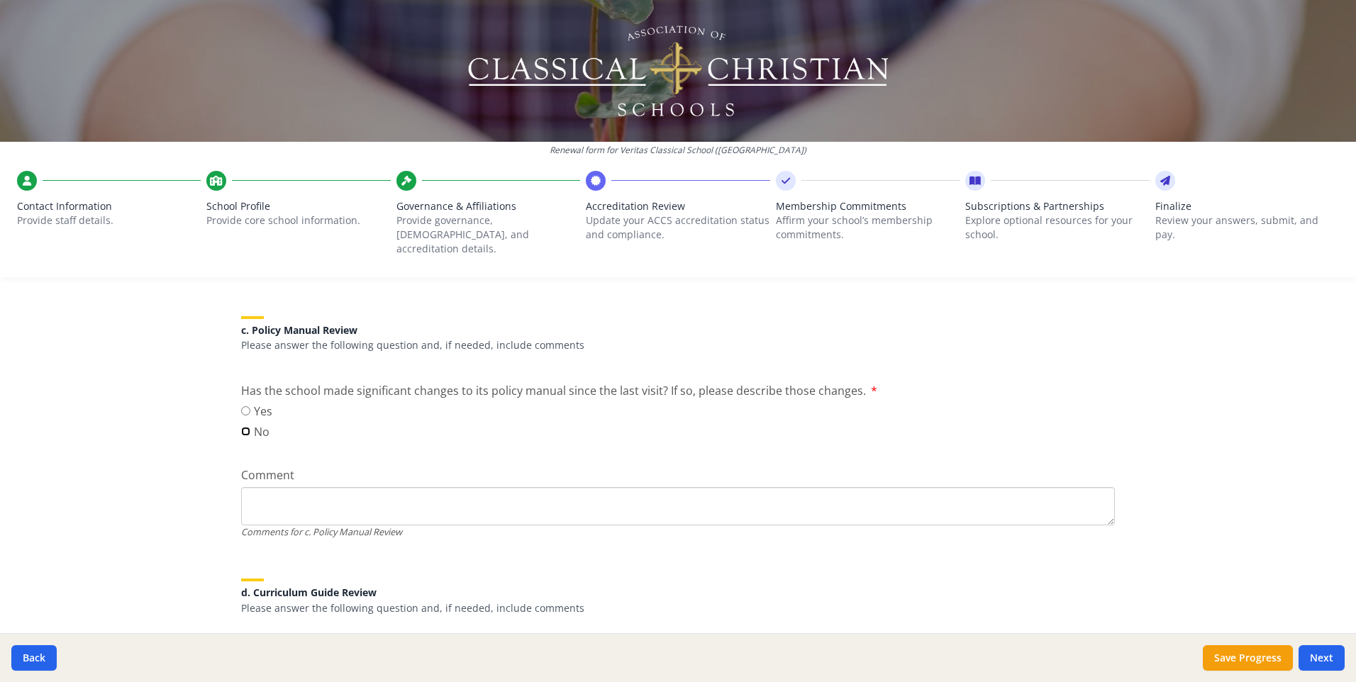
click at [241, 427] on input "No" at bounding box center [245, 431] width 9 height 9
radio input "true"
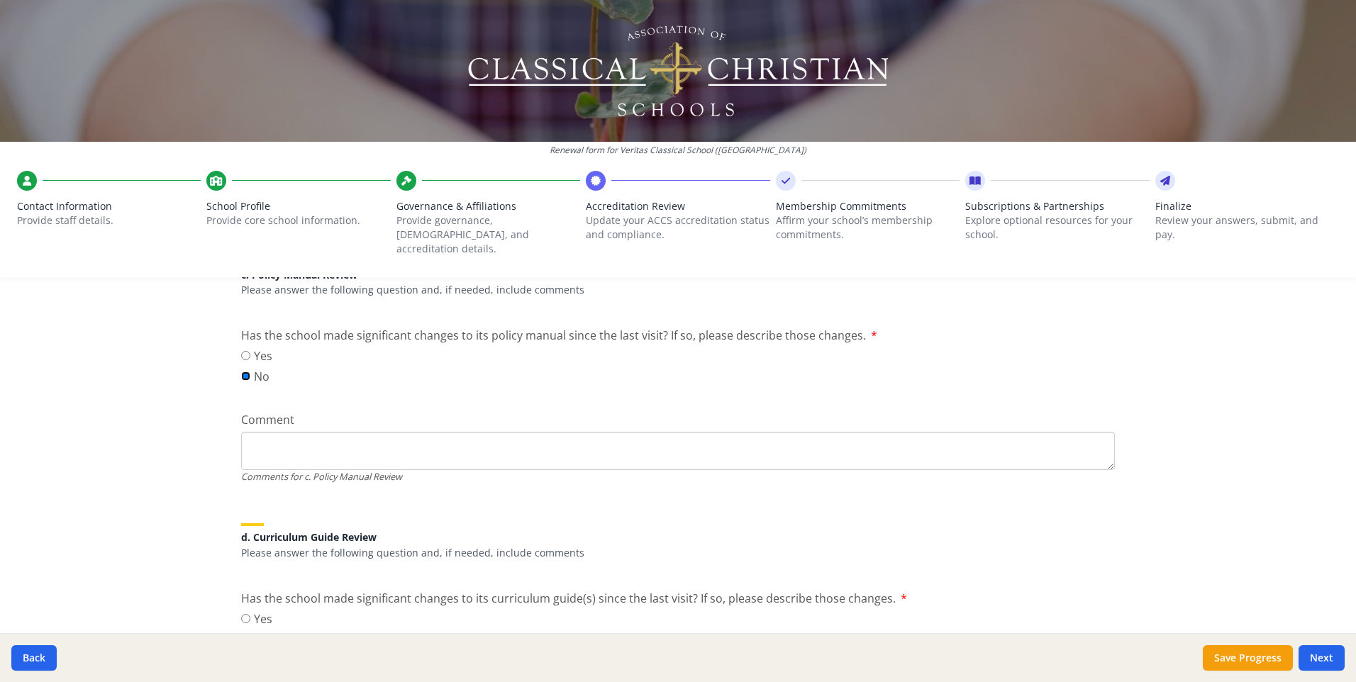
scroll to position [922, 0]
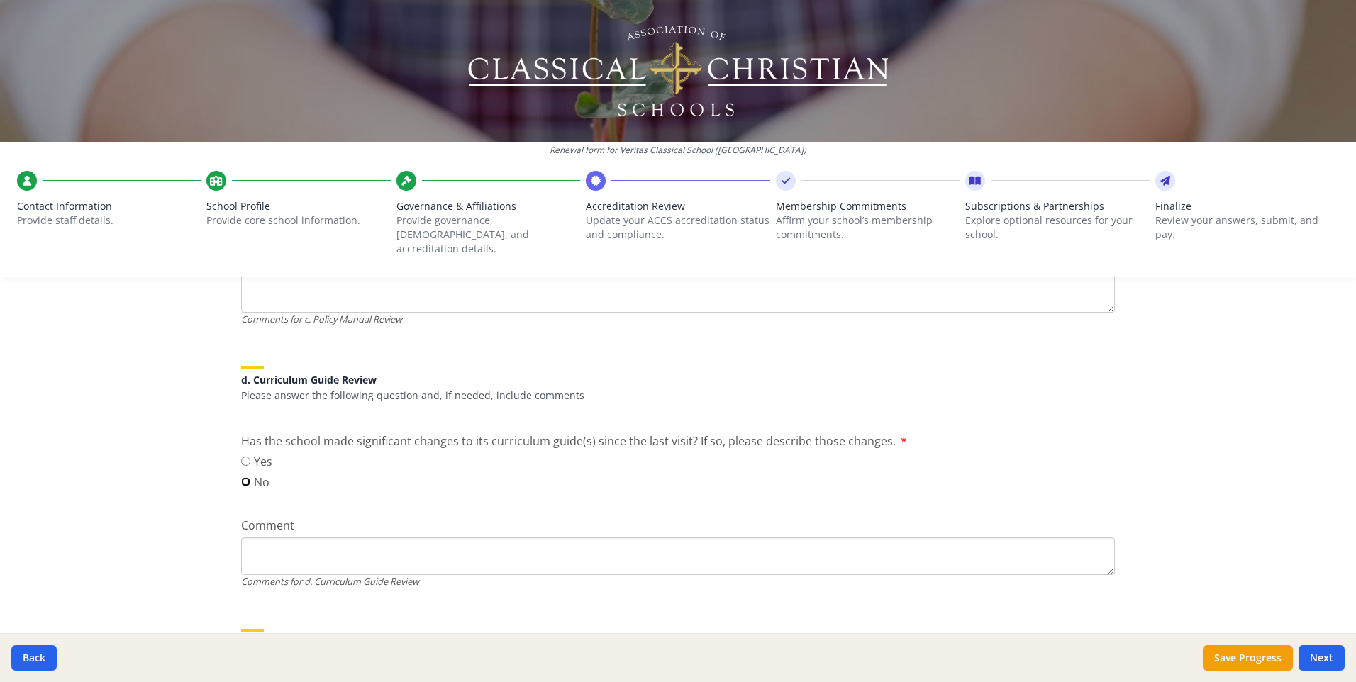
click at [242, 477] on input "No" at bounding box center [245, 481] width 9 height 9
radio input "true"
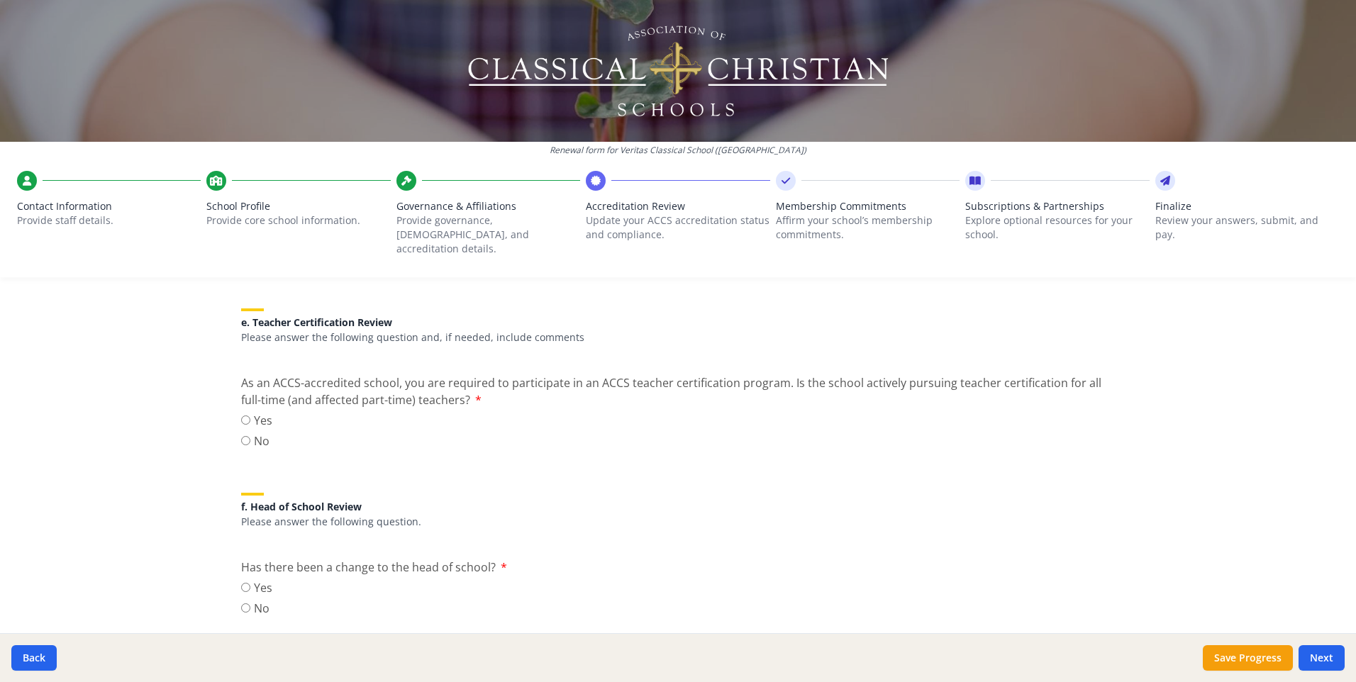
scroll to position [1276, 0]
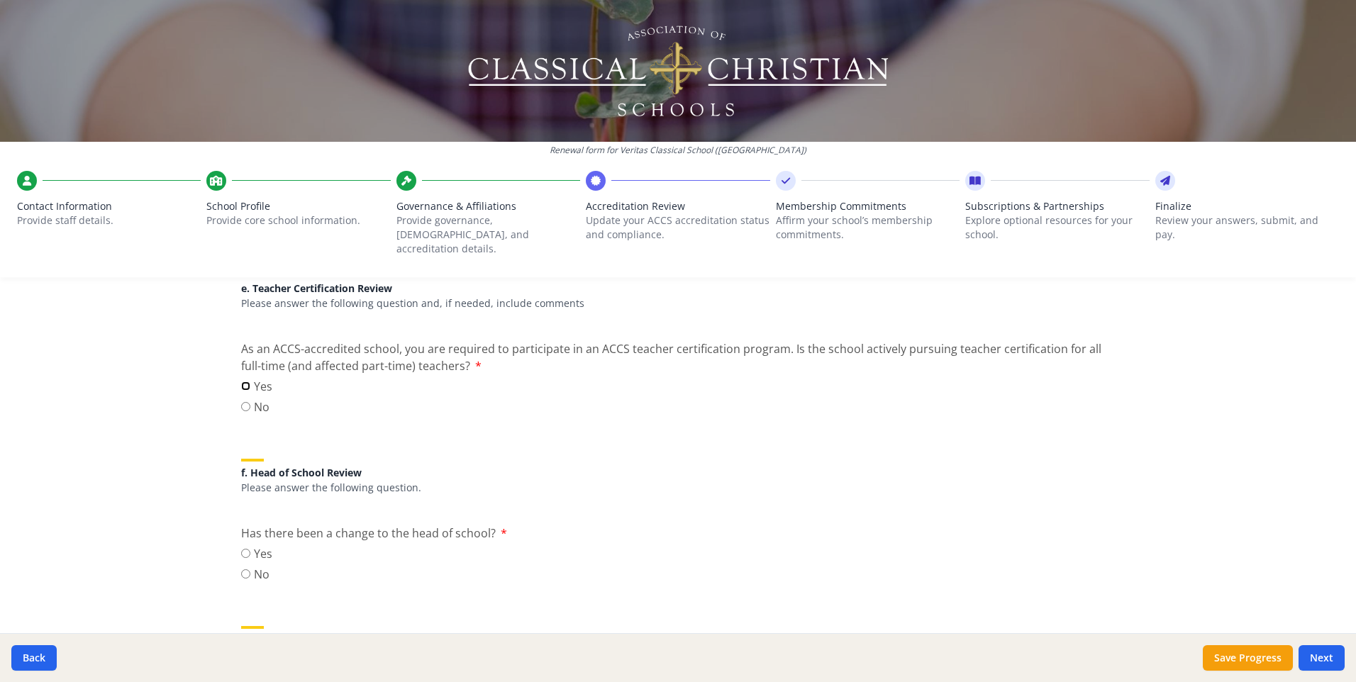
click at [241, 381] on input "Yes" at bounding box center [245, 385] width 9 height 9
radio input "true"
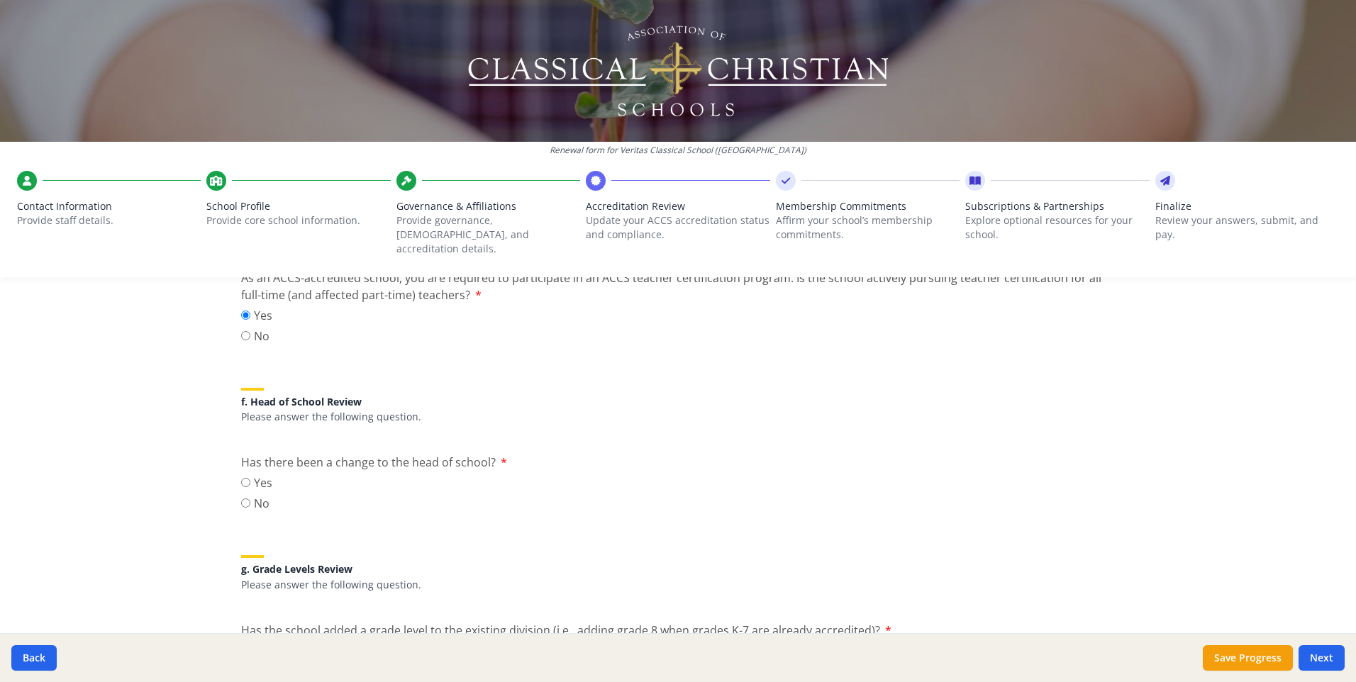
click at [247, 495] on label "No" at bounding box center [256, 503] width 31 height 17
click at [247, 498] on input "No" at bounding box center [245, 502] width 9 height 9
radio input "true"
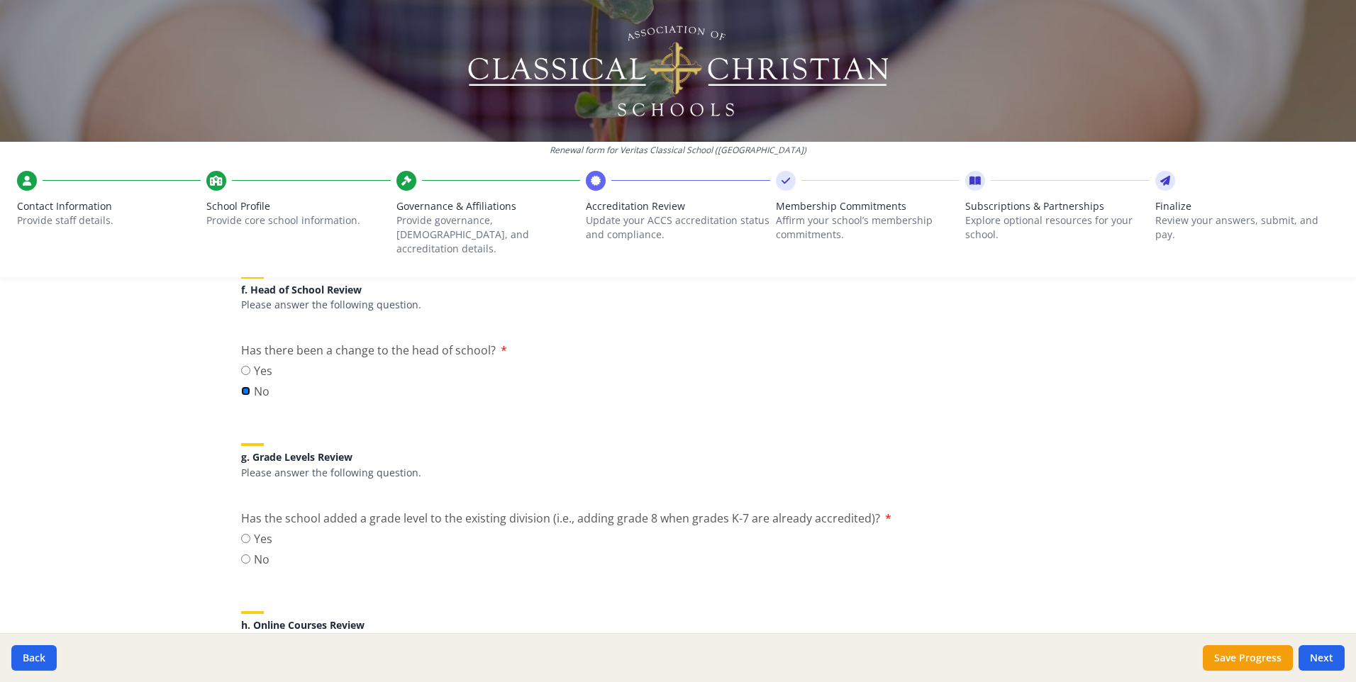
scroll to position [1489, 0]
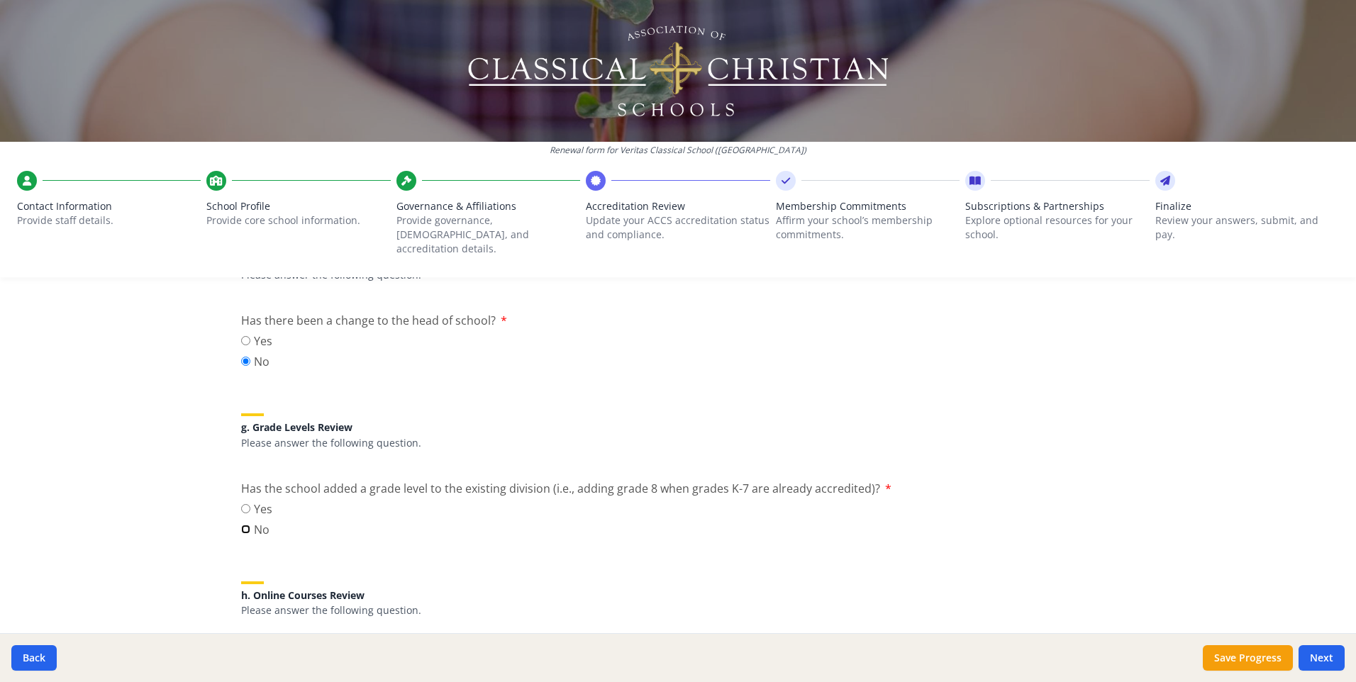
click at [242, 525] on input "No" at bounding box center [245, 529] width 9 height 9
radio input "true"
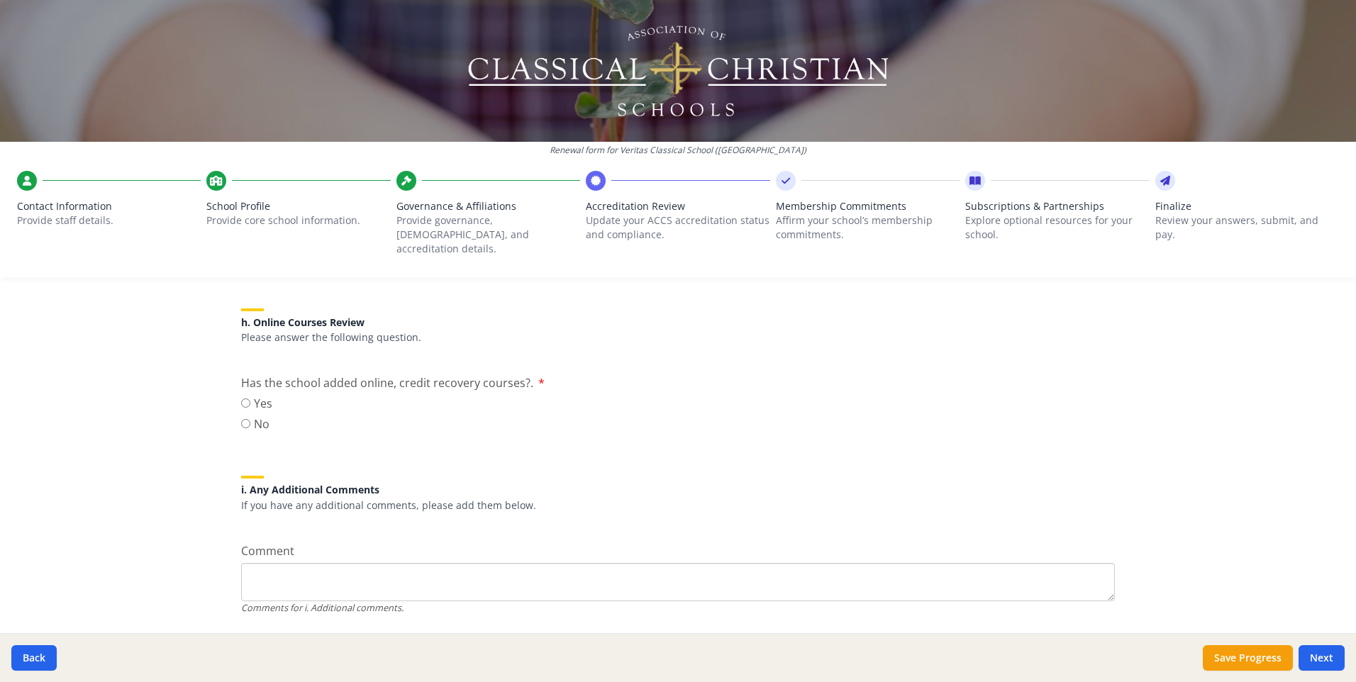
scroll to position [1772, 0]
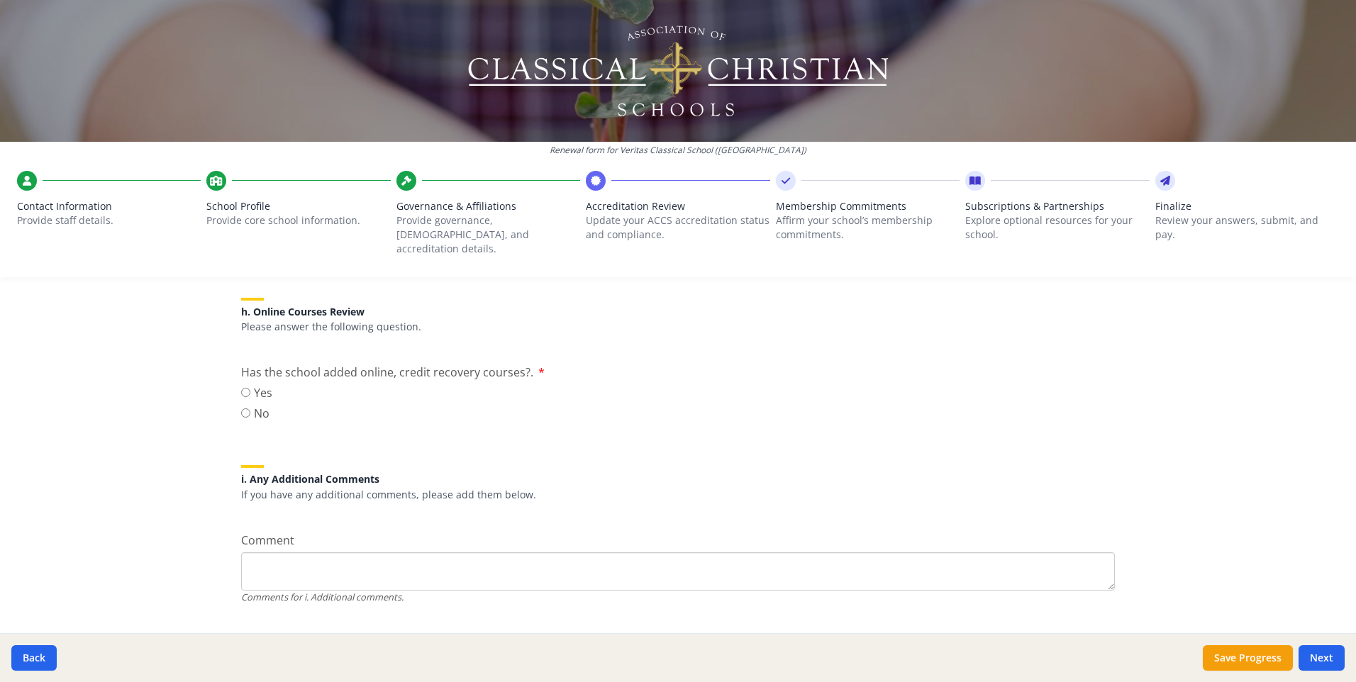
click at [245, 405] on label "No" at bounding box center [256, 413] width 31 height 17
click at [245, 408] on input "No" at bounding box center [245, 412] width 9 height 9
radio input "true"
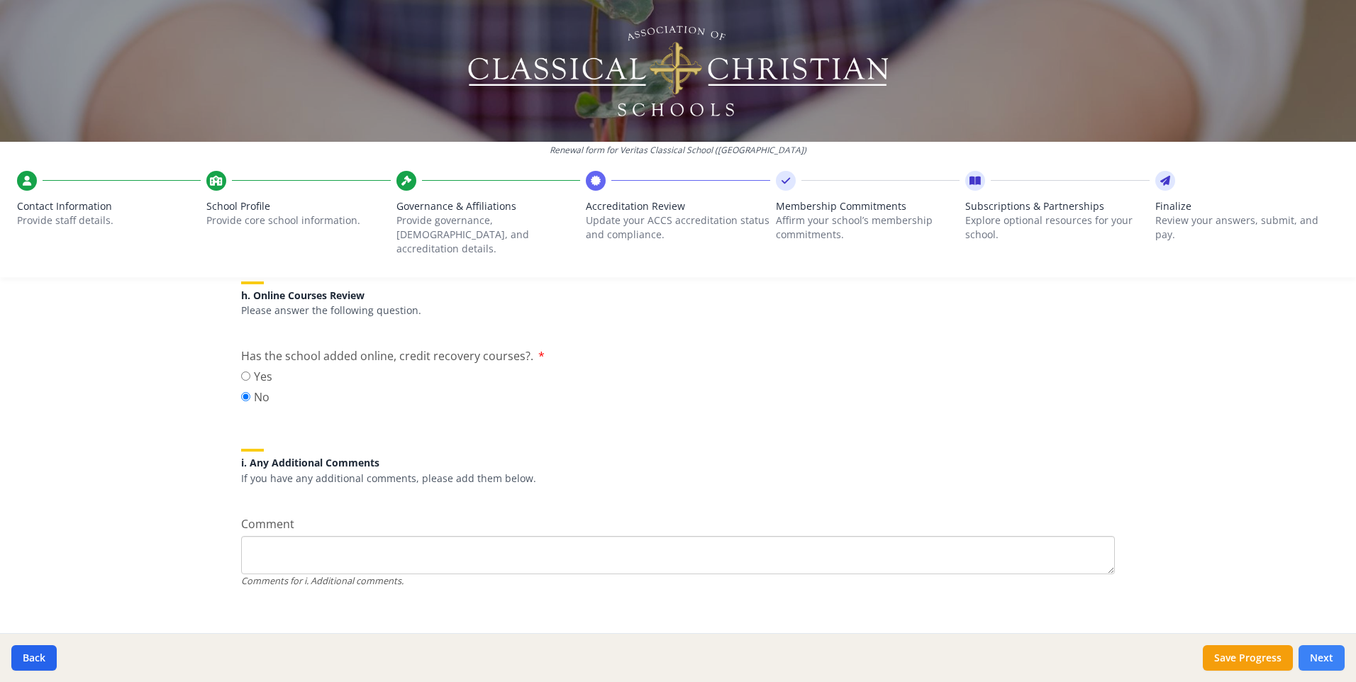
click at [1325, 652] on button "Next" at bounding box center [1321, 658] width 46 height 26
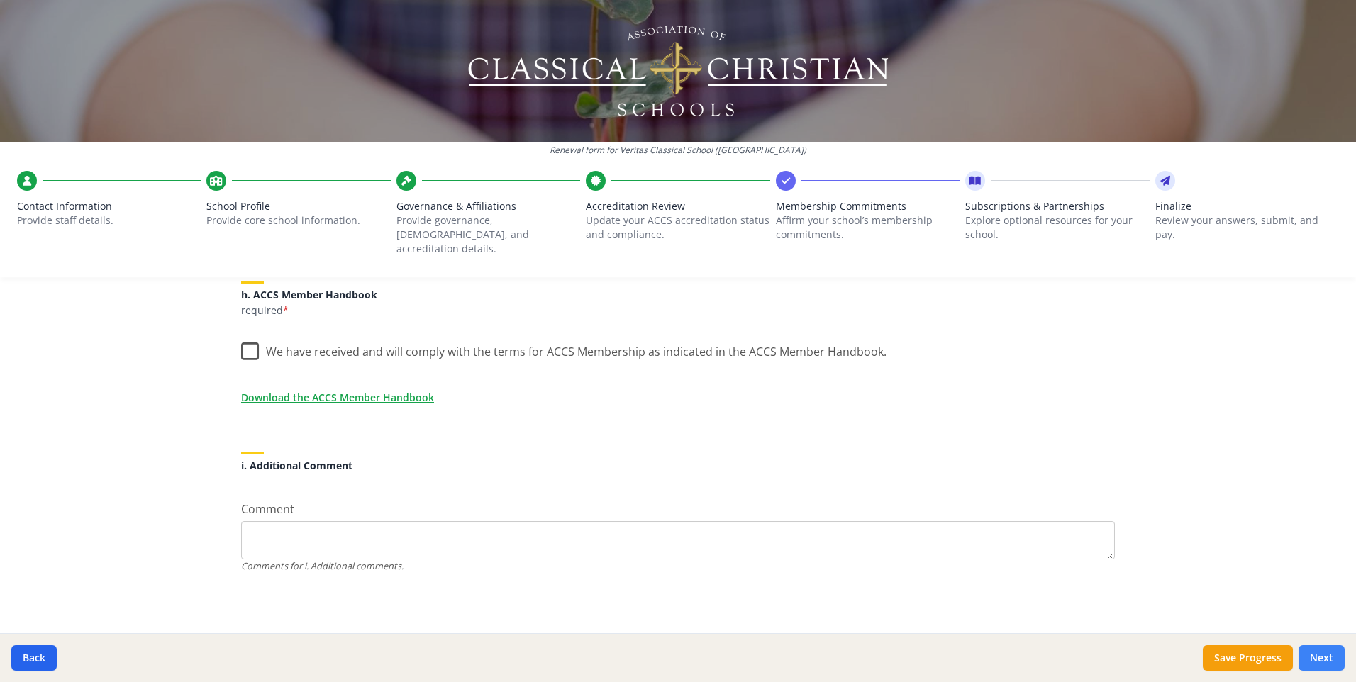
scroll to position [1197, 0]
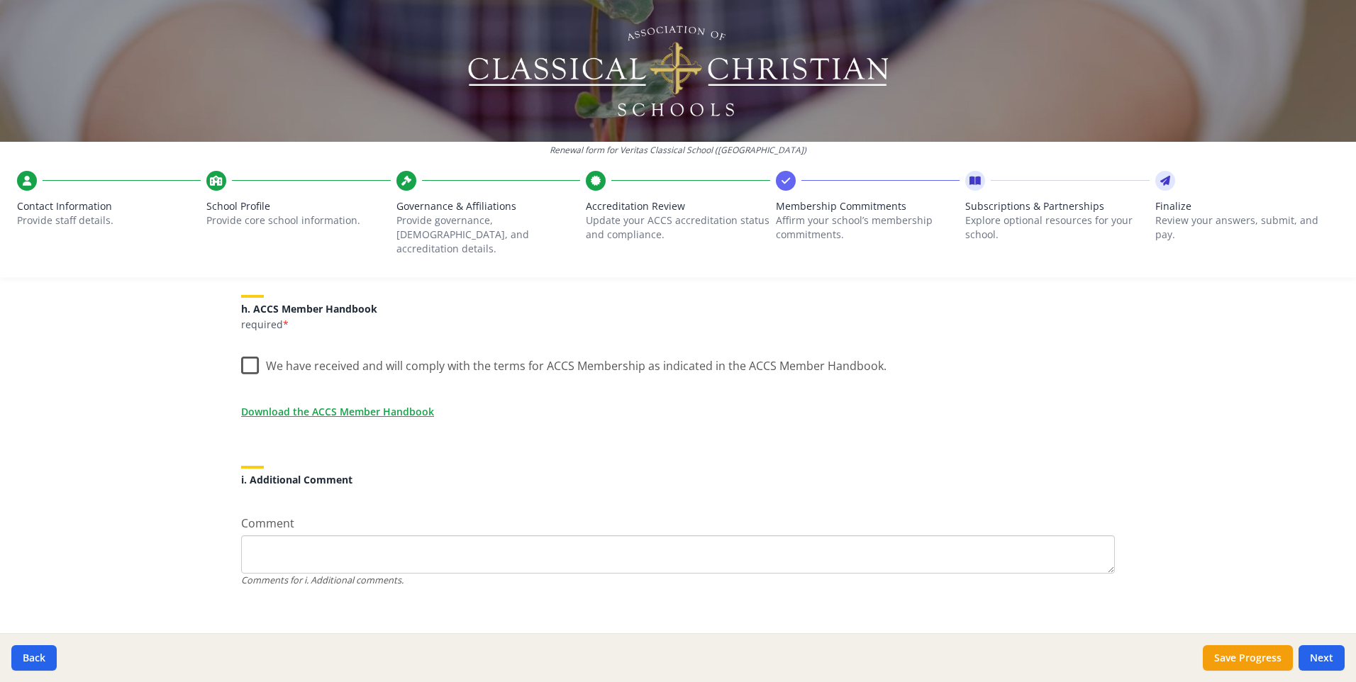
click at [253, 348] on label "We have received and will comply with the terms for ACCS Membership as indicate…" at bounding box center [563, 362] width 645 height 30
click at [0, 0] on input "We have received and will comply with the terms for ACCS Membership as indicate…" at bounding box center [0, 0] width 0 height 0
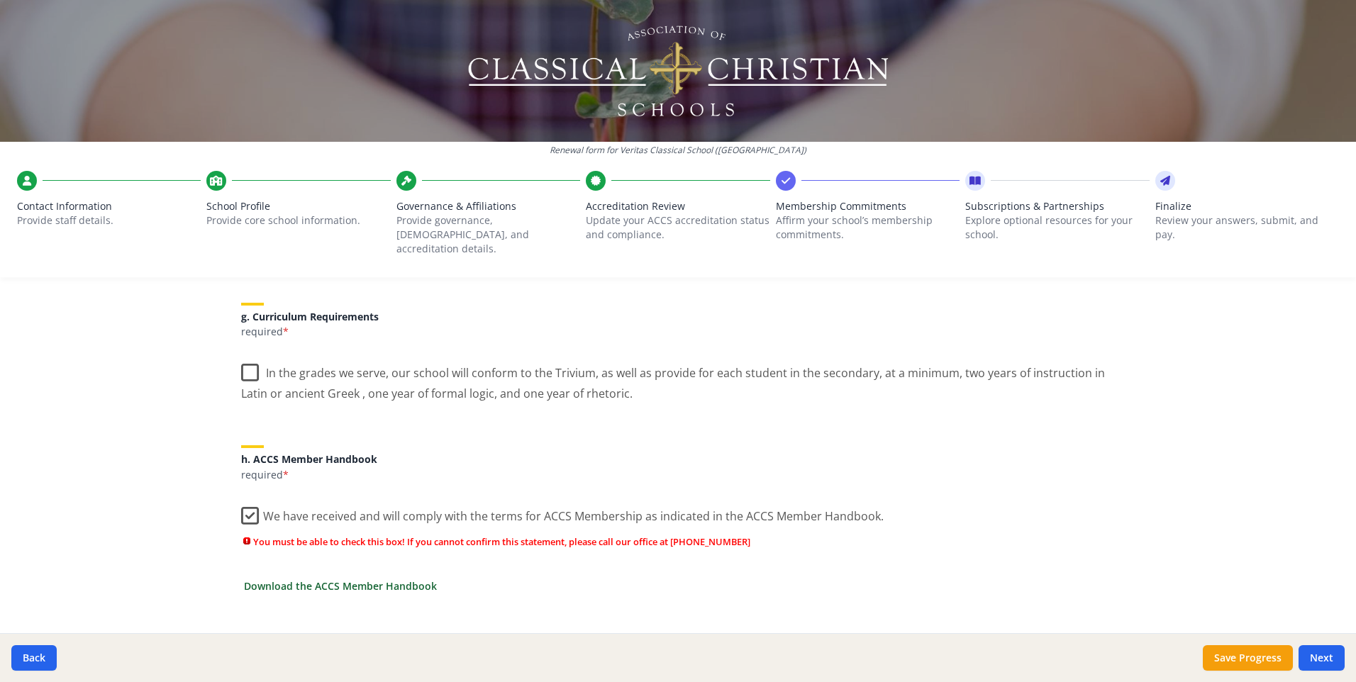
scroll to position [985, 0]
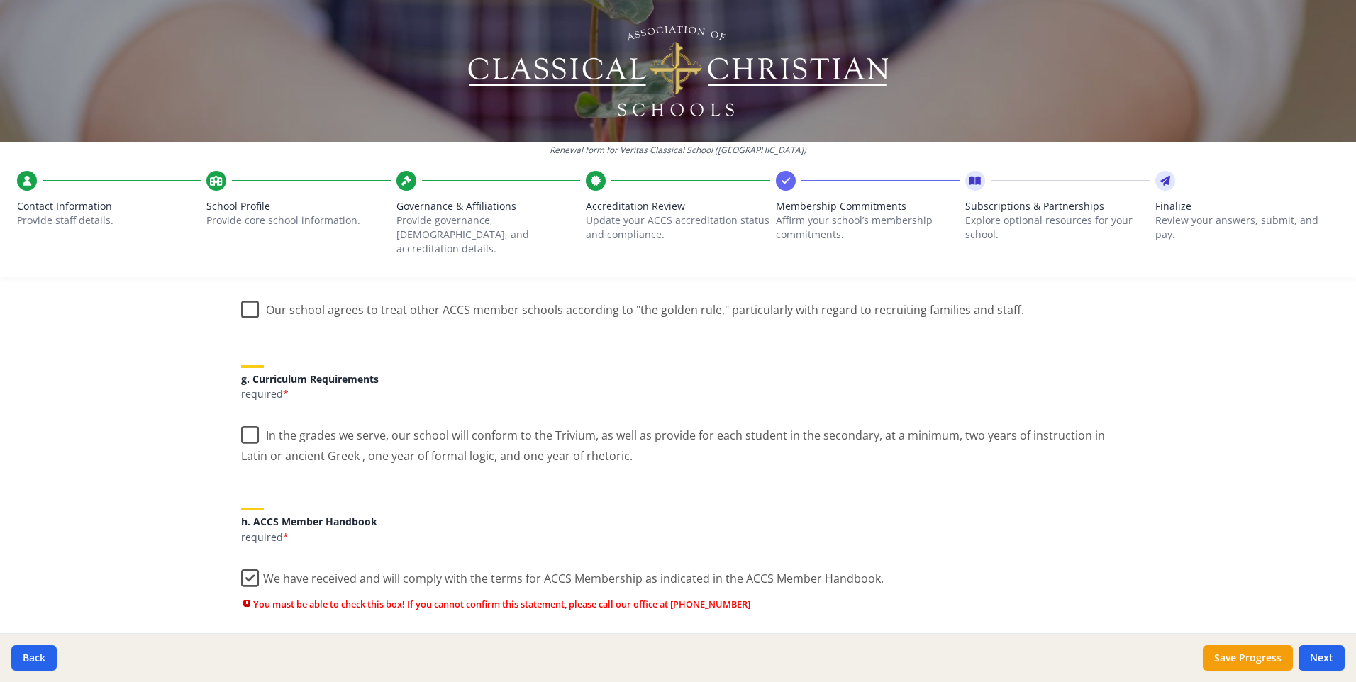
click at [250, 423] on label "In the grades we serve, our school will conform to the Trivium, as well as prov…" at bounding box center [677, 441] width 873 height 48
click at [0, 0] on input "In the grades we serve, our school will conform to the Trivium, as well as prov…" at bounding box center [0, 0] width 0 height 0
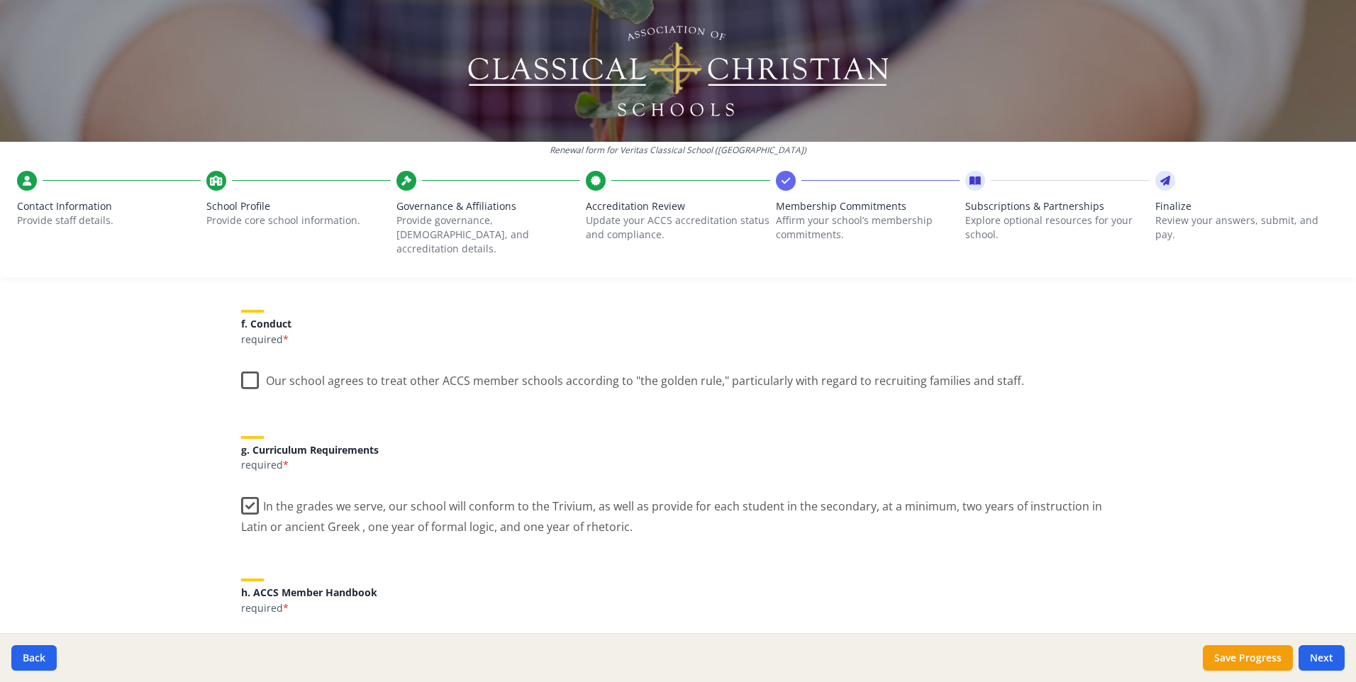
scroll to position [701, 0]
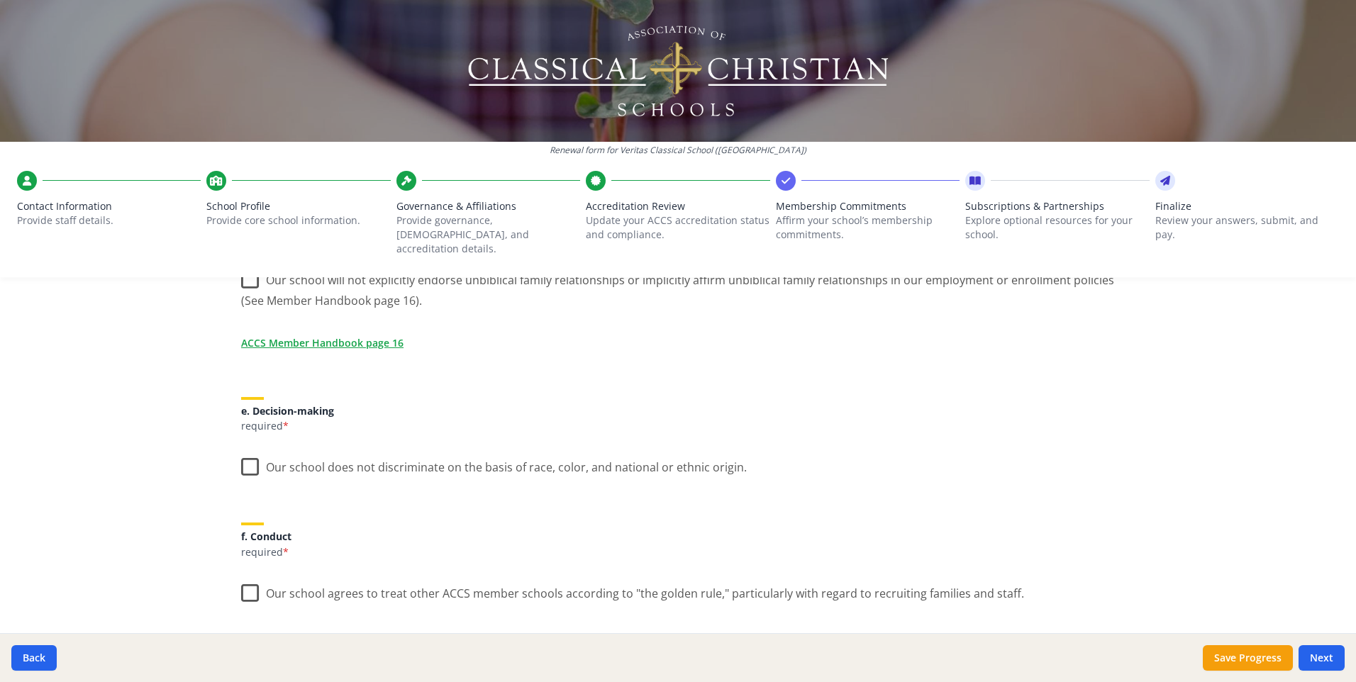
click at [252, 585] on label "Our school agrees to treat other ACCS member schools according to "the golden r…" at bounding box center [632, 590] width 783 height 30
click at [0, 0] on input "Our school agrees to treat other ACCS member schools according to "the golden r…" at bounding box center [0, 0] width 0 height 0
click at [242, 449] on label "Our school does not discriminate on the basis of race, color, and national or e…" at bounding box center [493, 464] width 505 height 30
click at [0, 0] on input "Our school does not discriminate on the basis of race, color, and national or e…" at bounding box center [0, 0] width 0 height 0
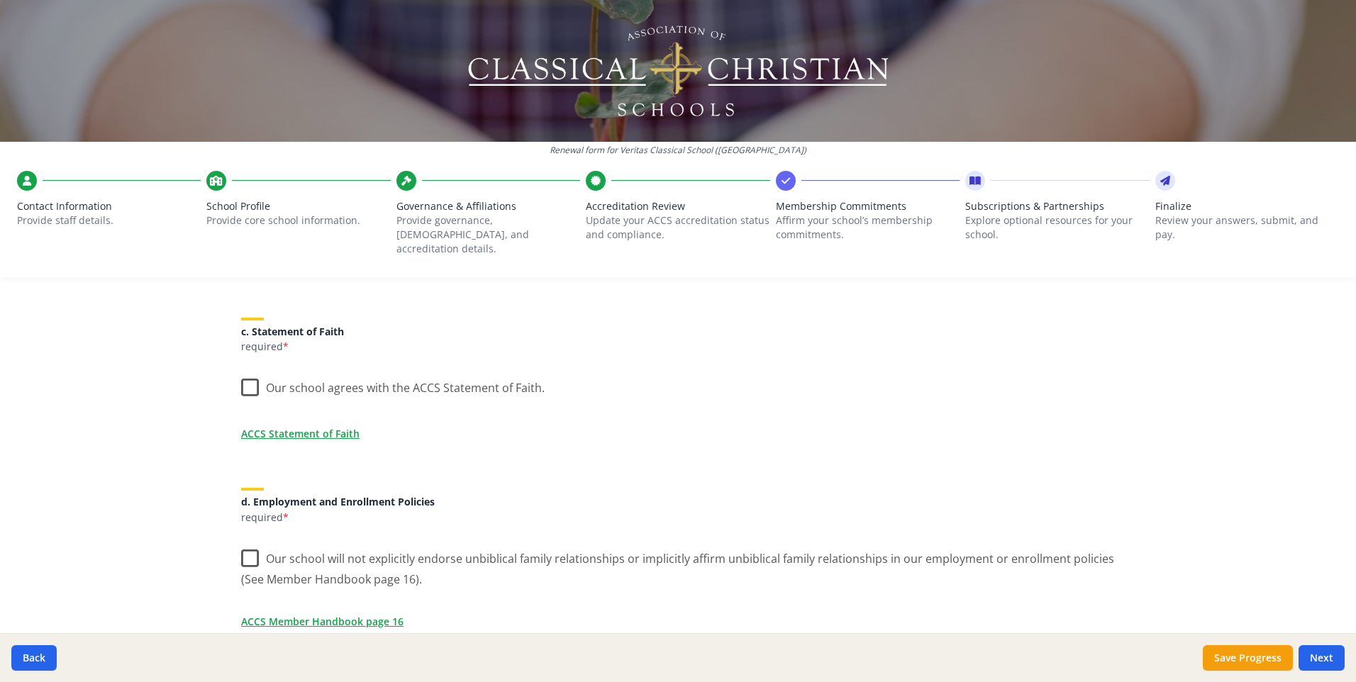
scroll to position [418, 0]
click at [242, 553] on label "Our school will not explicitly endorse unbiblical family relationships or impli…" at bounding box center [677, 569] width 873 height 48
click at [0, 0] on input "Our school will not explicitly endorse unbiblical family relationships or impli…" at bounding box center [0, 0] width 0 height 0
click at [245, 377] on label "Our school agrees with the ACCS Statement of Faith." at bounding box center [392, 389] width 303 height 30
click at [0, 0] on input "Our school agrees with the ACCS Statement of Faith." at bounding box center [0, 0] width 0 height 0
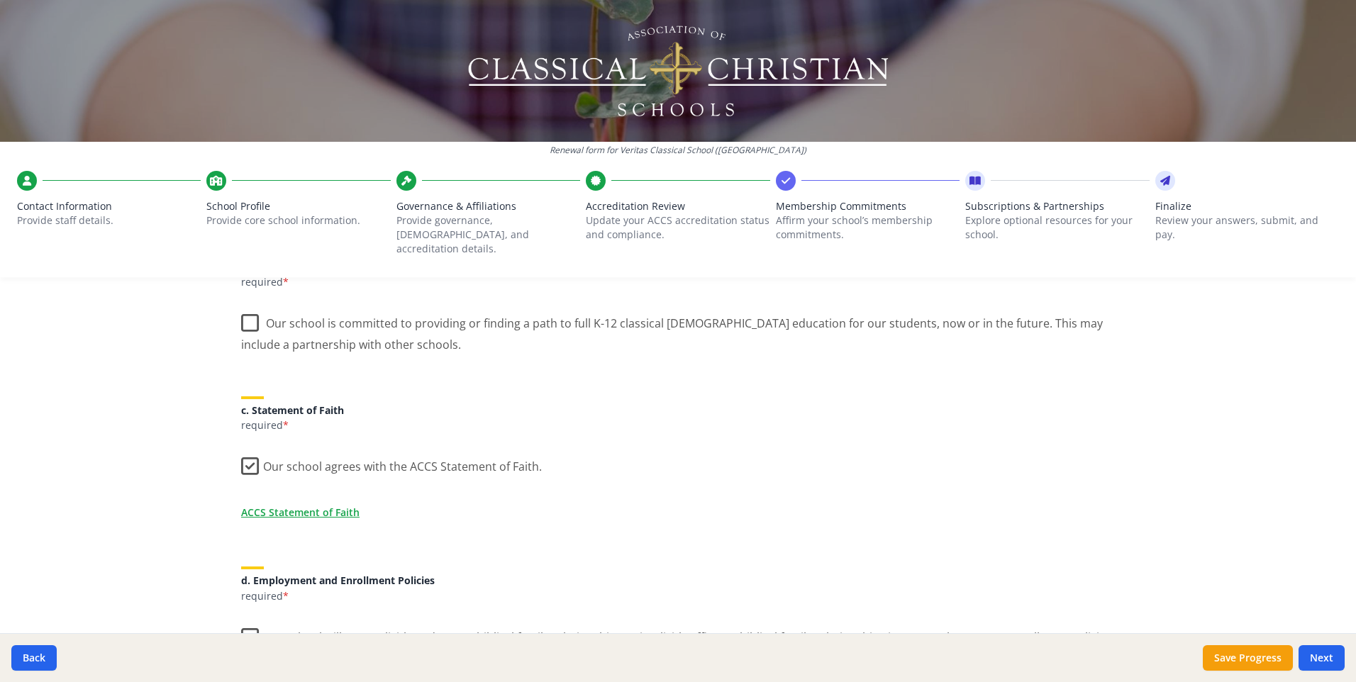
scroll to position [205, 0]
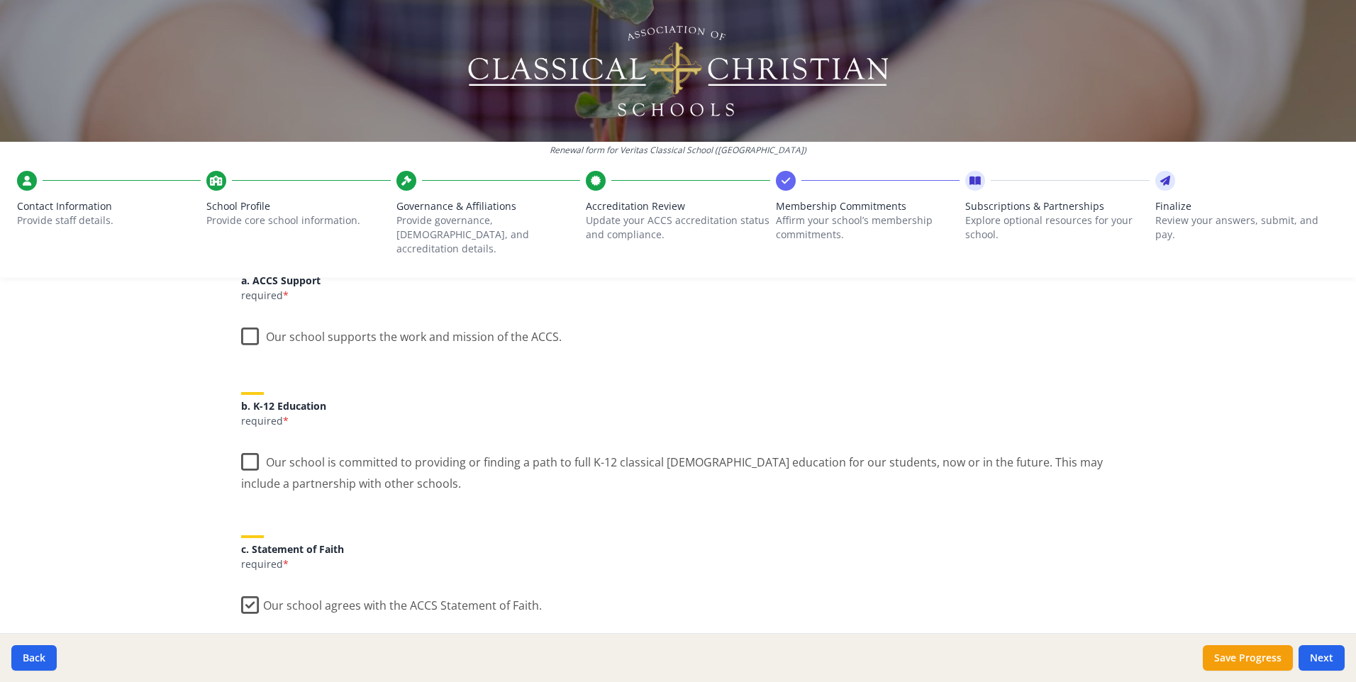
click at [245, 445] on label "Our school is committed to providing or finding a path to full K-12 classical […" at bounding box center [677, 468] width 873 height 48
click at [0, 0] on input "Our school is committed to providing or finding a path to full K-12 classical […" at bounding box center [0, 0] width 0 height 0
click at [241, 323] on label "Our school supports the work and mission of the ACCS." at bounding box center [401, 333] width 320 height 30
click at [0, 0] on input "Our school supports the work and mission of the ACCS." at bounding box center [0, 0] width 0 height 0
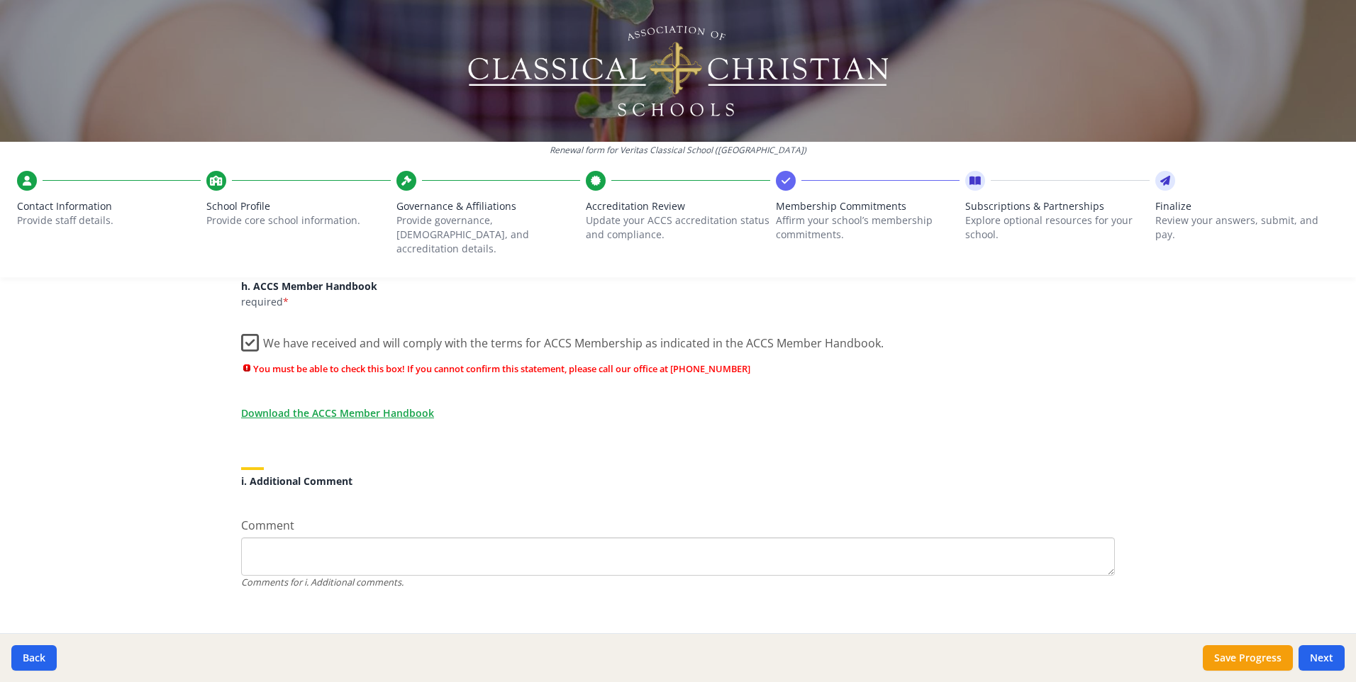
scroll to position [1222, 0]
click at [1324, 653] on button "Next" at bounding box center [1321, 658] width 46 height 26
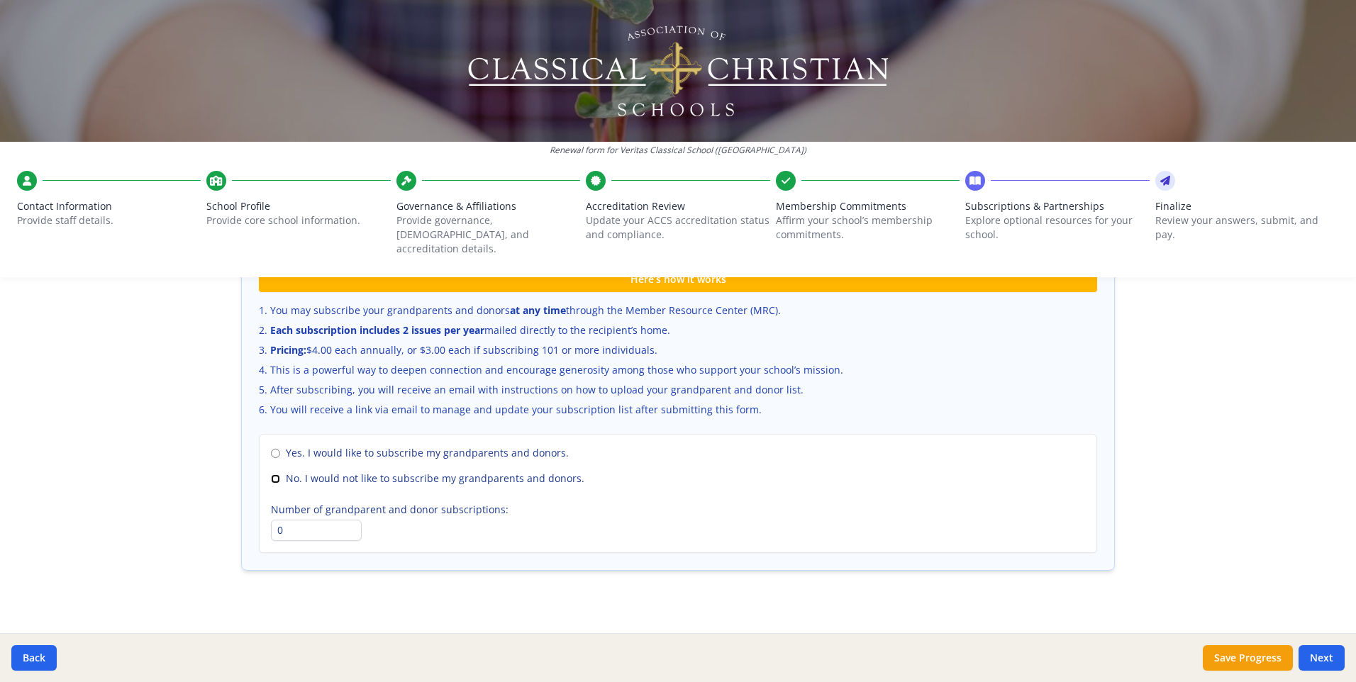
click at [272, 474] on input "No. I would not like to subscribe my grandparents and donors." at bounding box center [275, 478] width 9 height 9
radio input "true"
click at [1321, 653] on button "Next" at bounding box center [1321, 658] width 46 height 26
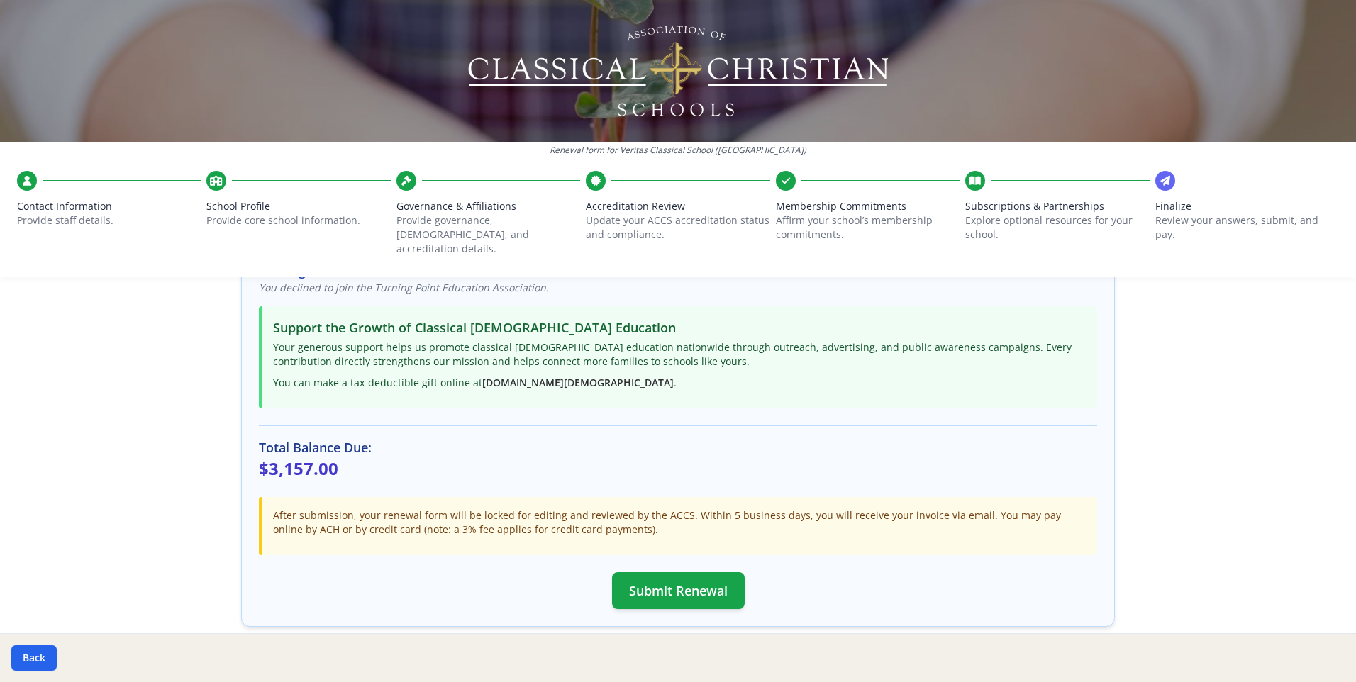
scroll to position [340, 0]
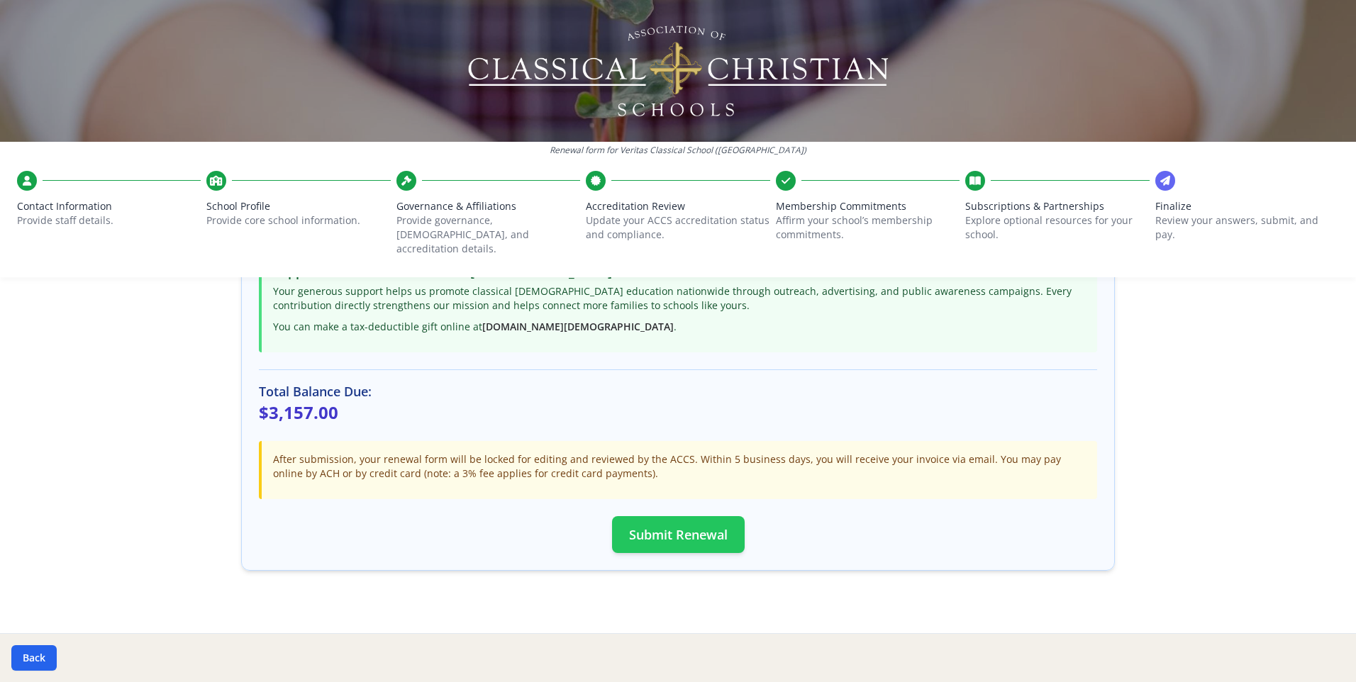
click at [655, 516] on button "Submit Renewal" at bounding box center [678, 534] width 133 height 37
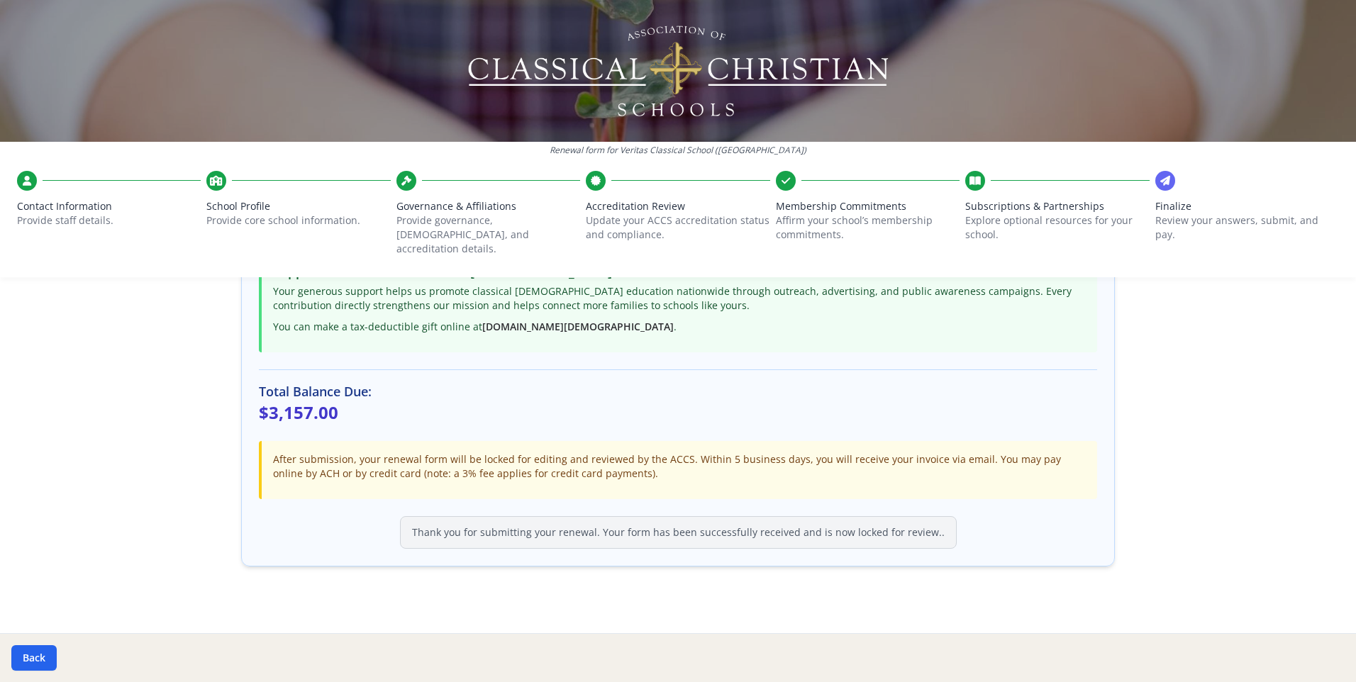
scroll to position [335, 0]
